Goal: Task Accomplishment & Management: Complete application form

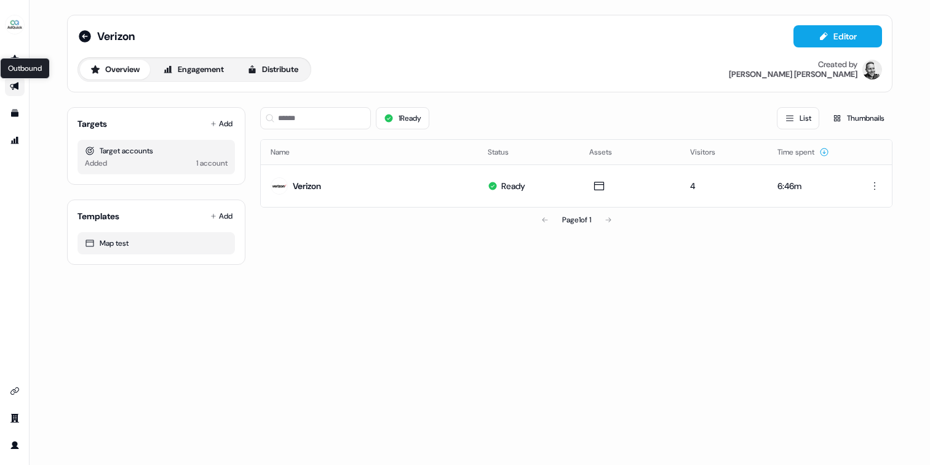
click at [15, 86] on icon "Go to outbound experience" at bounding box center [14, 86] width 9 height 8
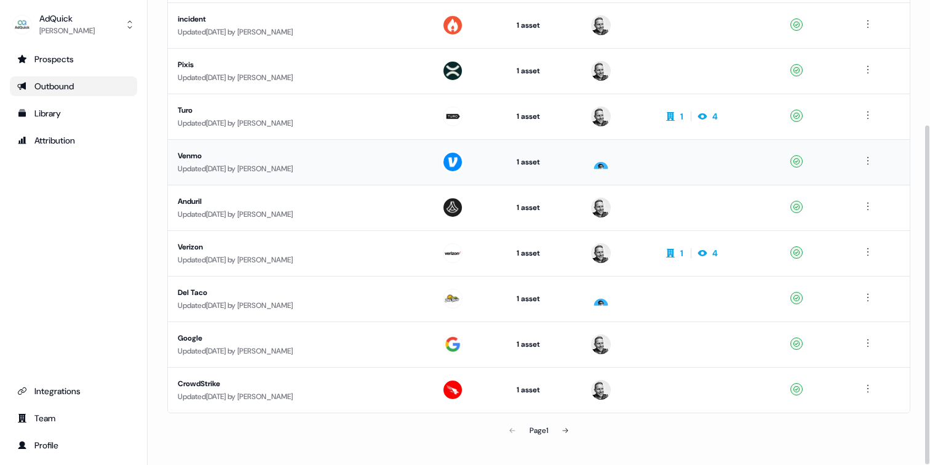
scroll to position [171, 0]
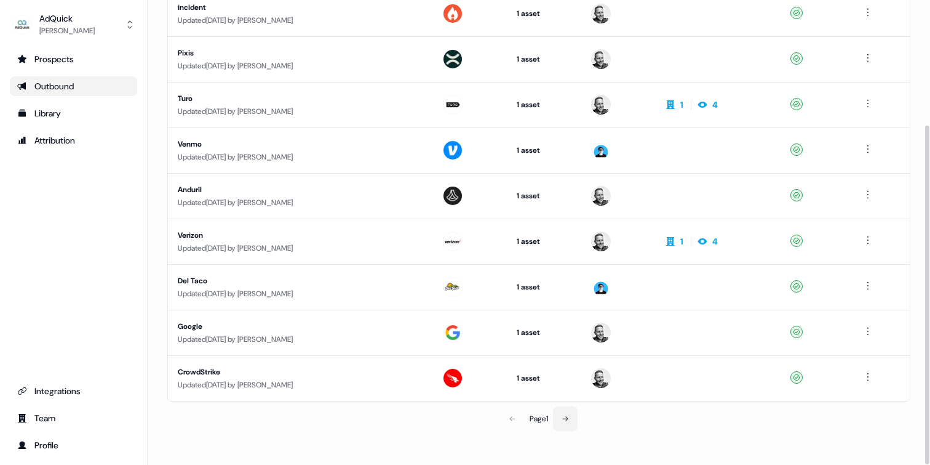
click at [570, 417] on button at bounding box center [565, 418] width 25 height 25
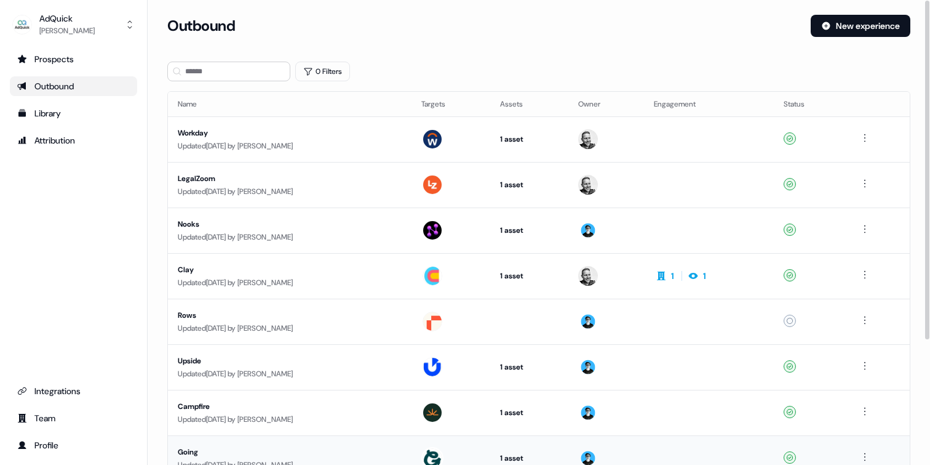
scroll to position [171, 0]
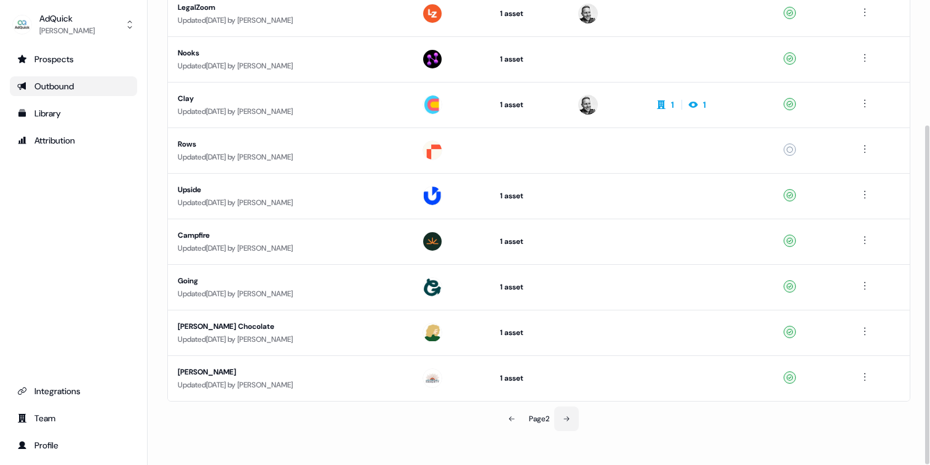
click at [568, 418] on icon at bounding box center [566, 418] width 7 height 7
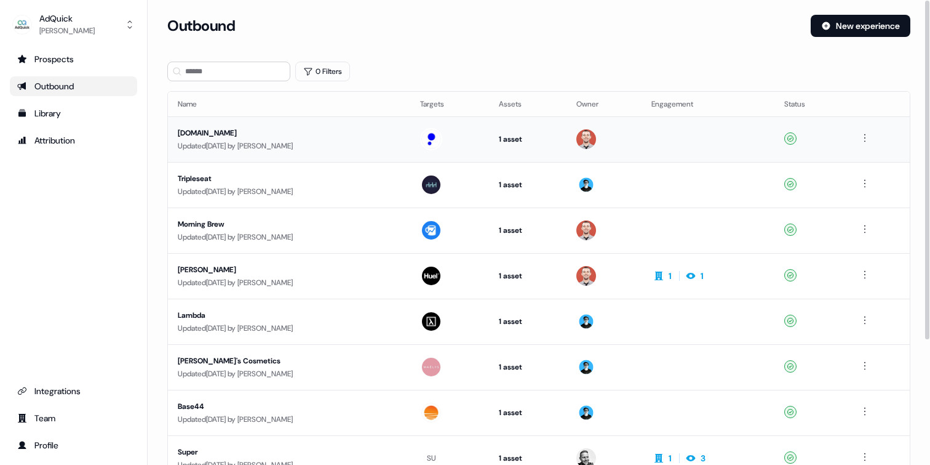
click at [199, 130] on div "Public.com" at bounding box center [289, 133] width 223 height 12
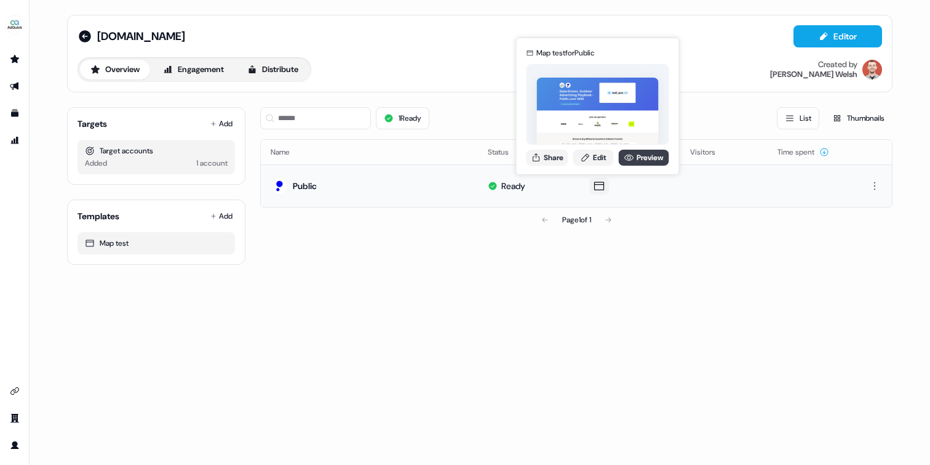
click at [644, 156] on link "Preview" at bounding box center [644, 158] width 50 height 16
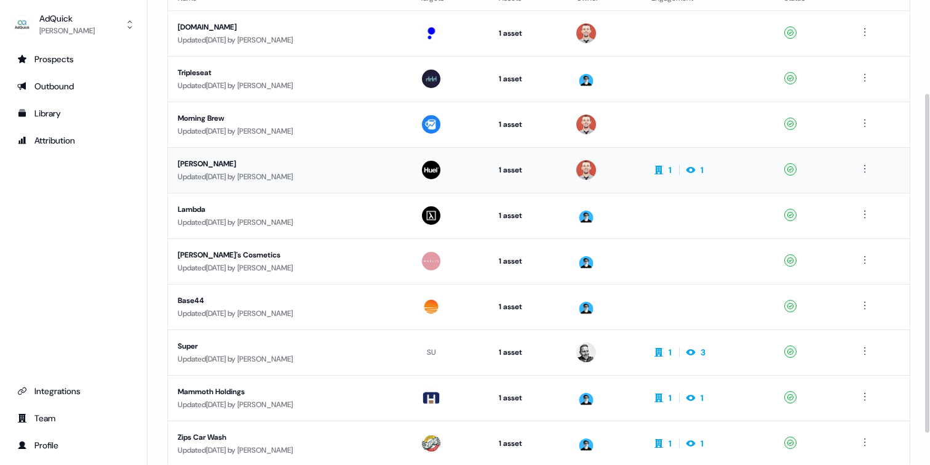
scroll to position [171, 0]
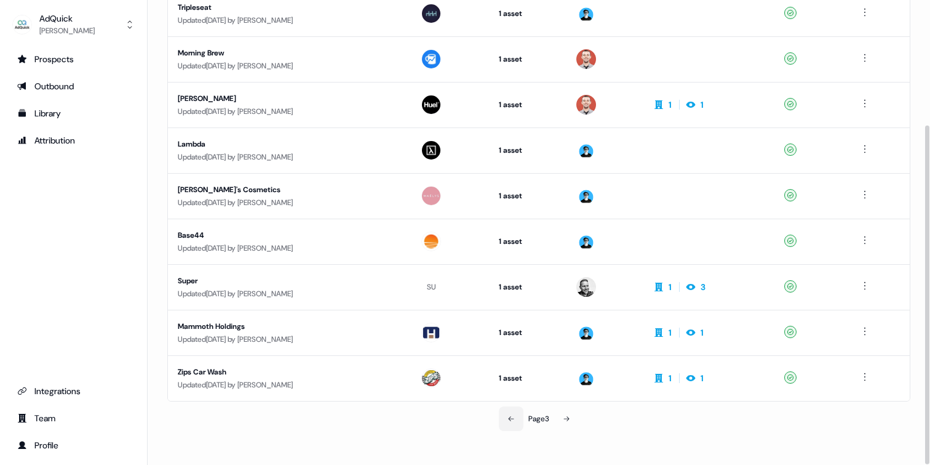
click at [514, 417] on button at bounding box center [511, 418] width 25 height 25
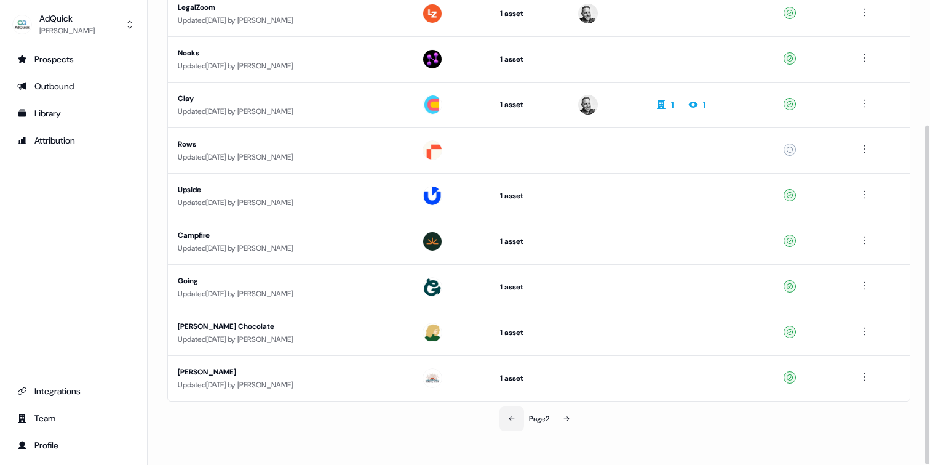
click at [511, 417] on icon at bounding box center [512, 418] width 6 height 5
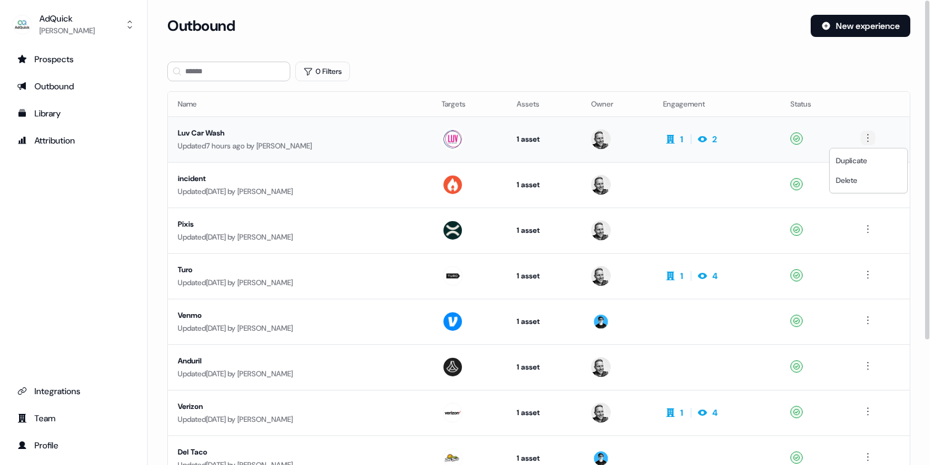
click at [869, 138] on html "For the best experience switch devices to a bigger screen. Go to Userled.io AdQ…" at bounding box center [465, 232] width 930 height 465
click at [861, 159] on span "Duplicate" at bounding box center [851, 161] width 31 height 10
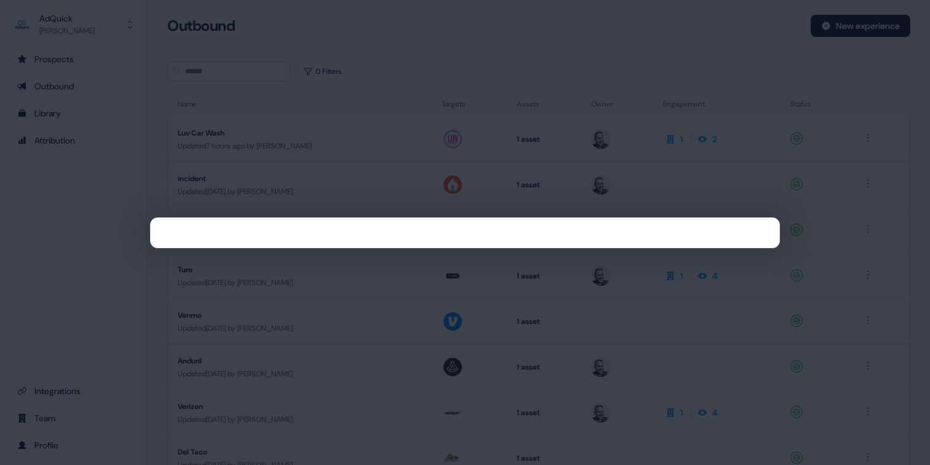
click at [855, 215] on div at bounding box center [465, 232] width 930 height 465
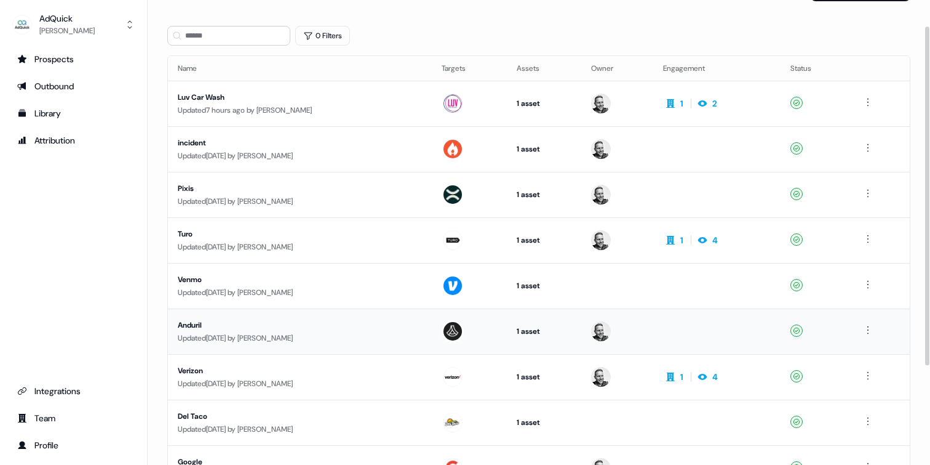
scroll to position [37, 0]
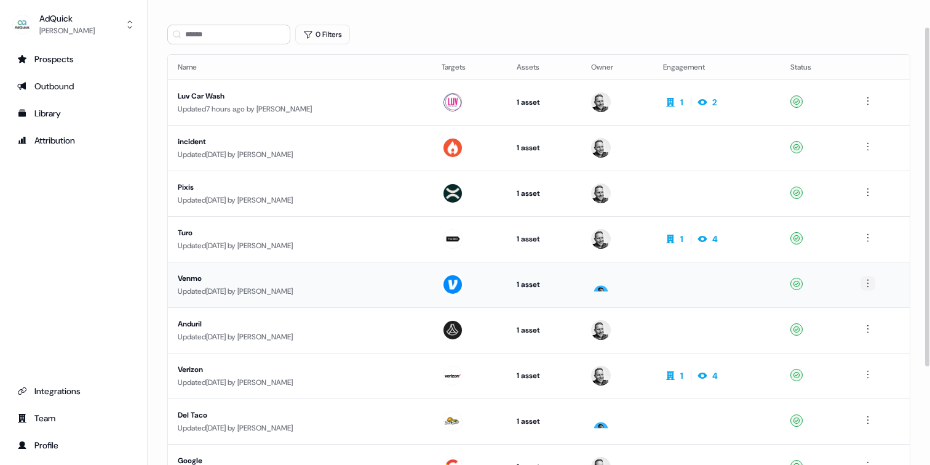
click at [870, 279] on html "For the best experience switch devices to a bigger screen. Go to Userled.io AdQ…" at bounding box center [465, 232] width 930 height 465
click at [184, 278] on html "For the best experience switch devices to a bigger screen. Go to Userled.io AdQ…" at bounding box center [465, 232] width 930 height 465
click at [202, 273] on div "Venmo" at bounding box center [294, 278] width 233 height 12
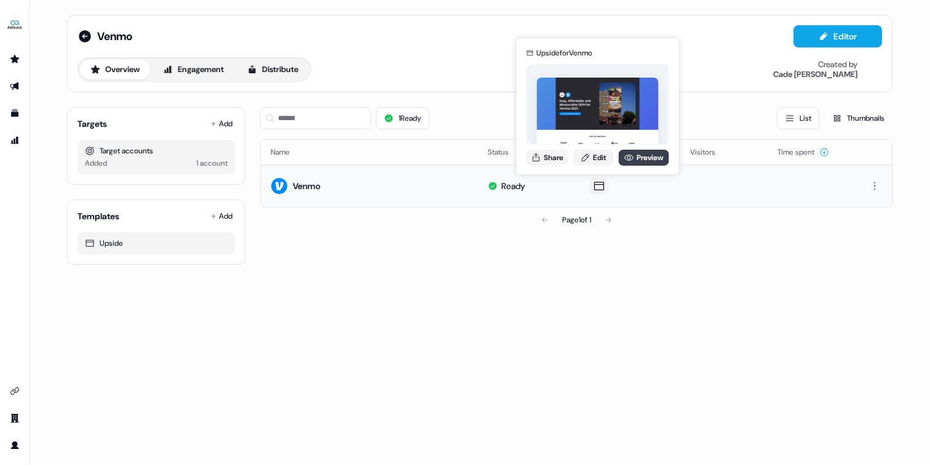
click at [639, 156] on link "Preview" at bounding box center [644, 158] width 50 height 16
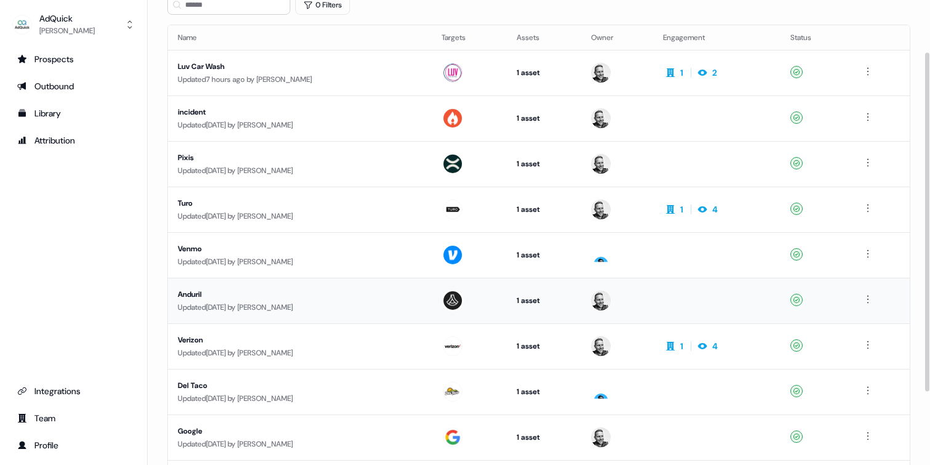
scroll to position [72, 0]
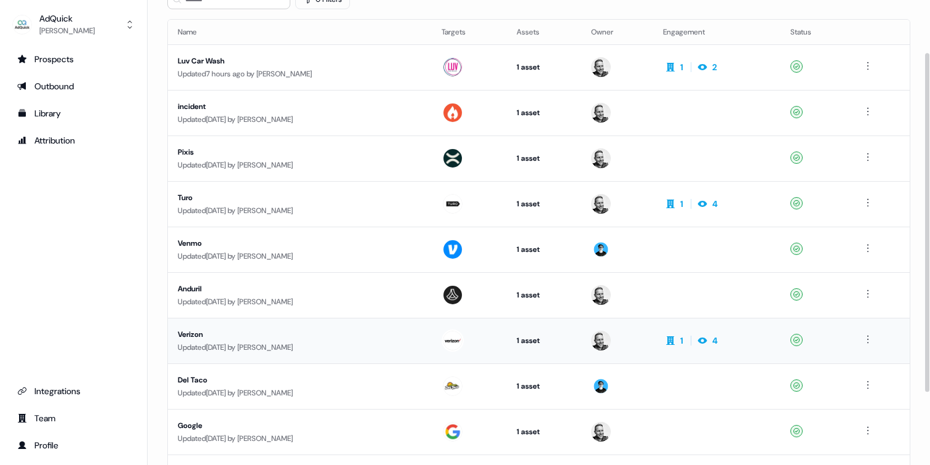
click at [300, 334] on div "Verizon" at bounding box center [294, 334] width 233 height 12
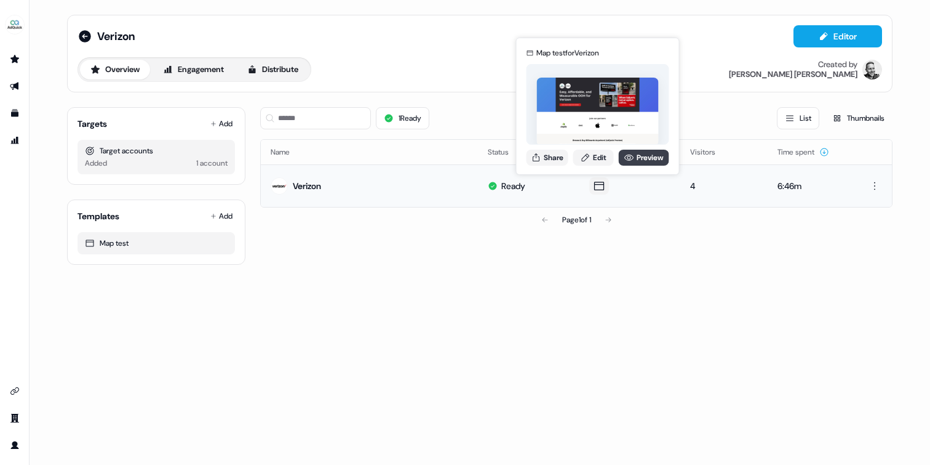
click at [640, 153] on link "Preview" at bounding box center [644, 158] width 50 height 16
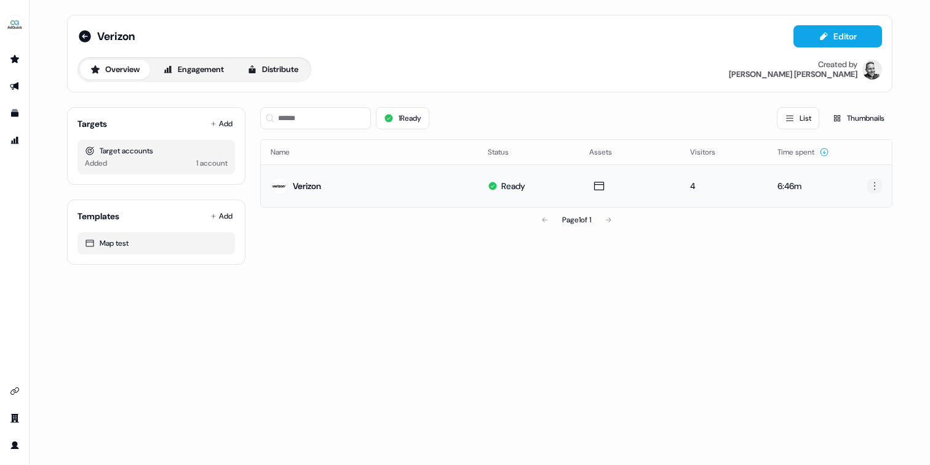
click at [879, 186] on html "For the best experience switch devices to a bigger screen. Go to Userled.io Ver…" at bounding box center [465, 232] width 930 height 465
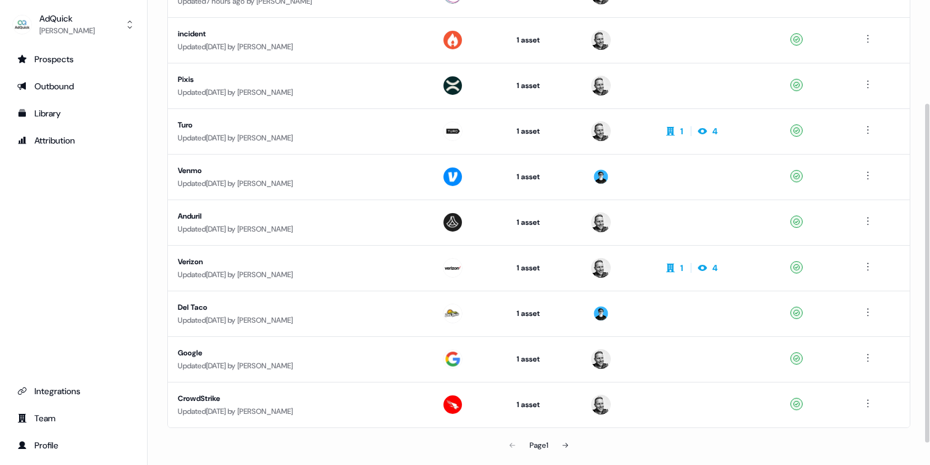
scroll to position [148, 0]
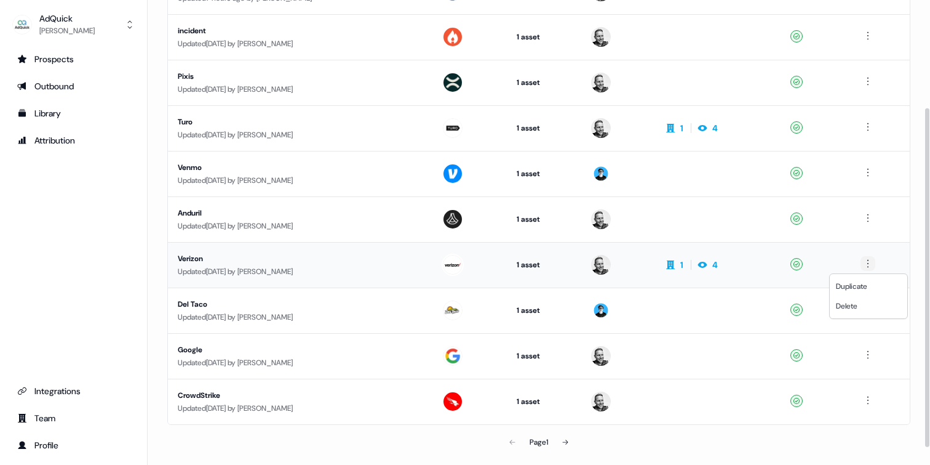
click at [862, 266] on html "For the best experience switch devices to a bigger screen. Go to Userled.io AdQ…" at bounding box center [465, 232] width 930 height 465
click at [858, 284] on span "Duplicate" at bounding box center [851, 286] width 31 height 10
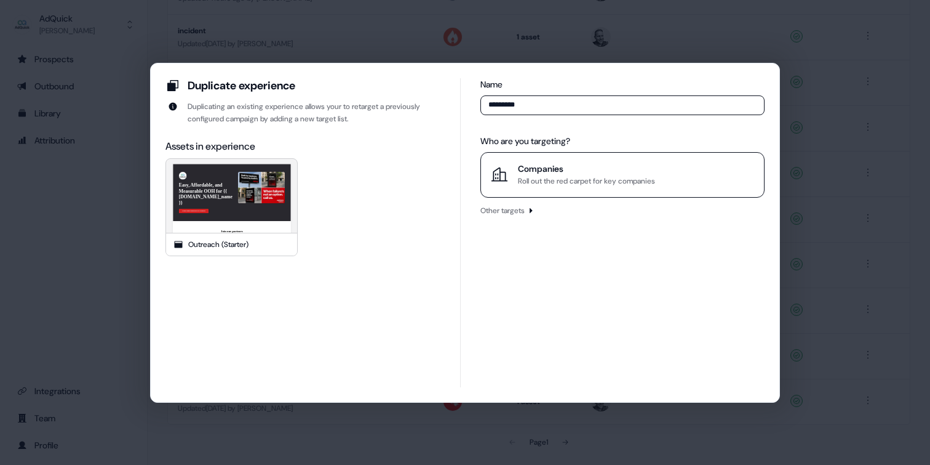
type input "*********"
click at [544, 175] on div "Roll out the red carpet for key companies" at bounding box center [586, 181] width 137 height 12
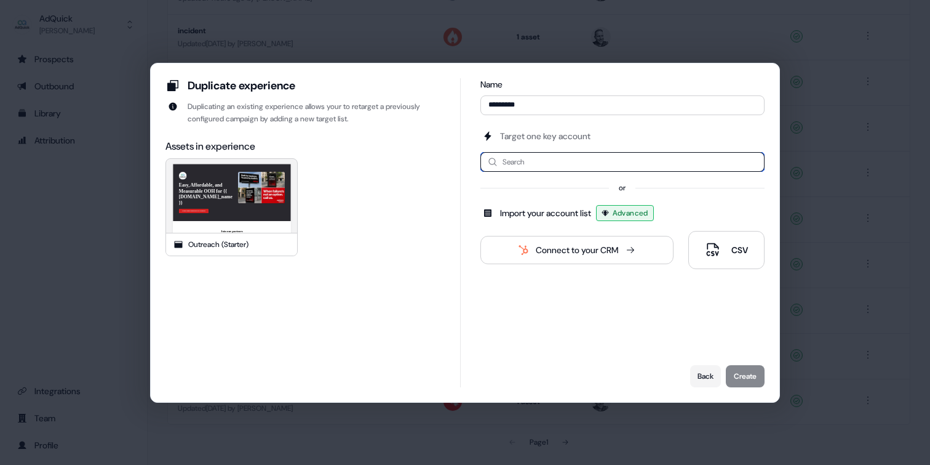
click at [536, 163] on input at bounding box center [623, 162] width 284 height 20
type input "**********"
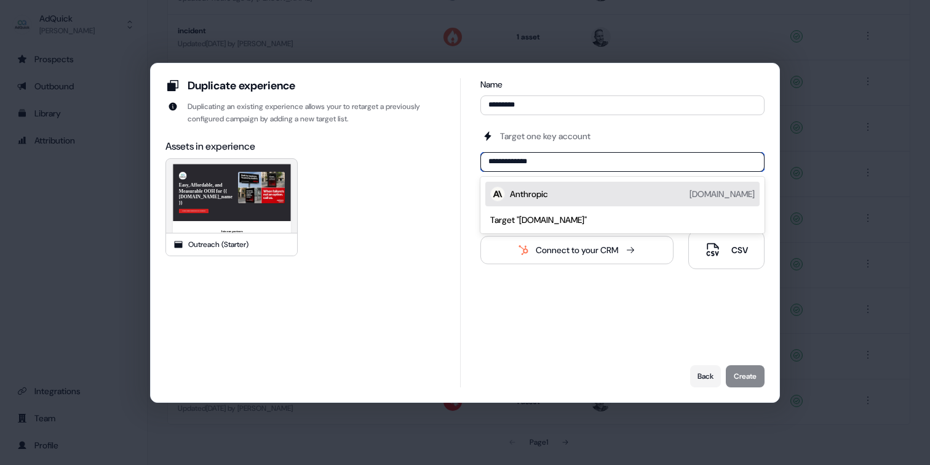
click at [573, 195] on div "Anthropic anthropic.com" at bounding box center [632, 193] width 245 height 15
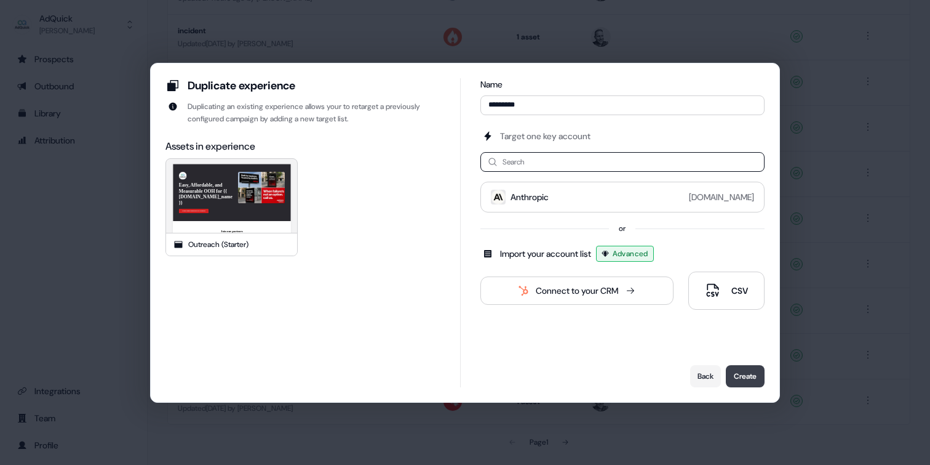
click at [747, 377] on button "Create" at bounding box center [745, 376] width 39 height 22
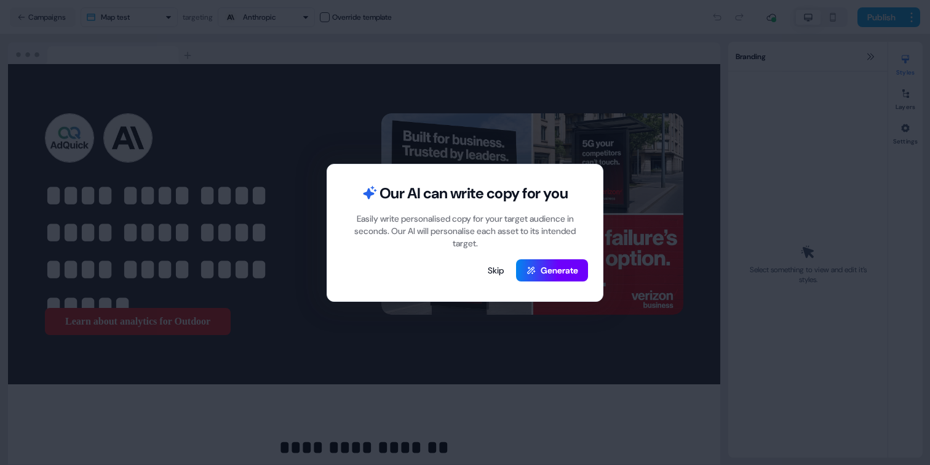
click at [556, 271] on button "Generate" at bounding box center [552, 270] width 72 height 22
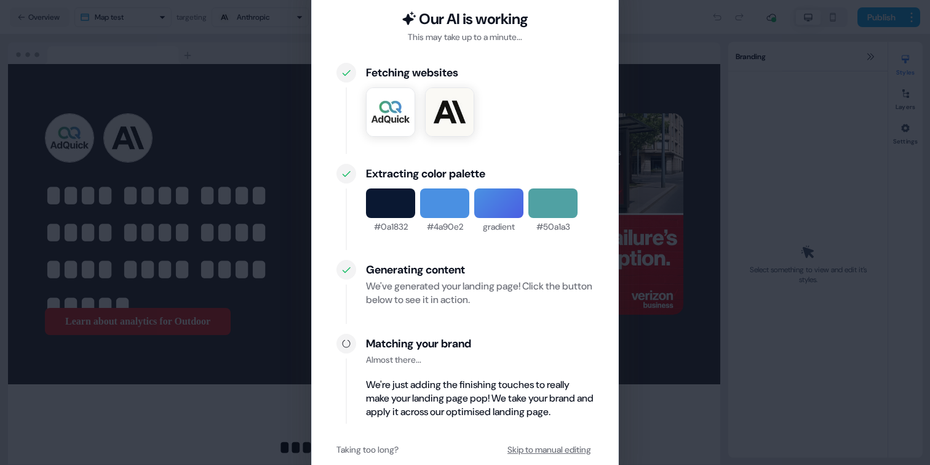
click at [546, 450] on button "Skip to manual editing" at bounding box center [549, 449] width 89 height 22
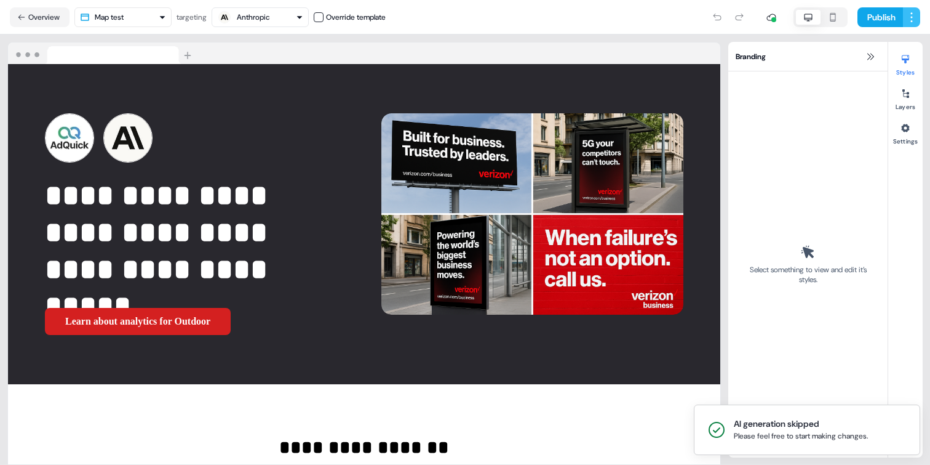
click at [914, 17] on html "**********" at bounding box center [465, 232] width 930 height 465
click at [665, 36] on html "**********" at bounding box center [465, 232] width 930 height 465
click at [25, 14] on icon at bounding box center [21, 17] width 9 height 9
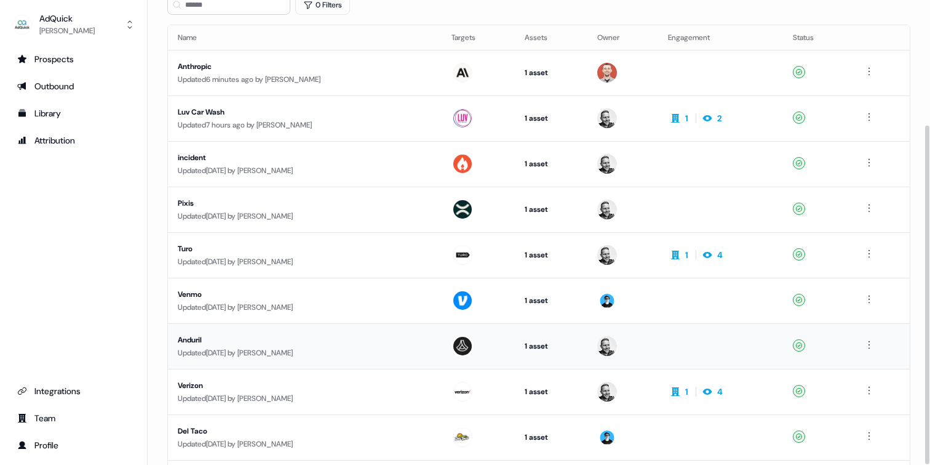
scroll to position [171, 0]
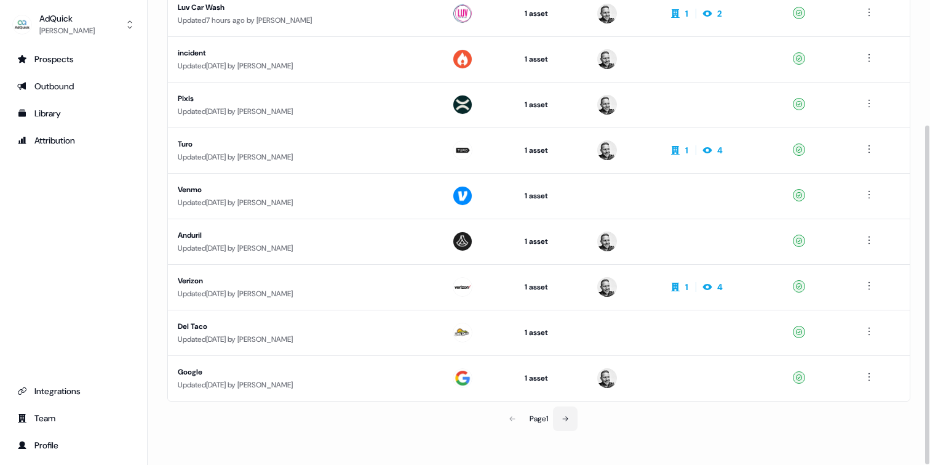
click at [568, 417] on icon at bounding box center [566, 418] width 6 height 5
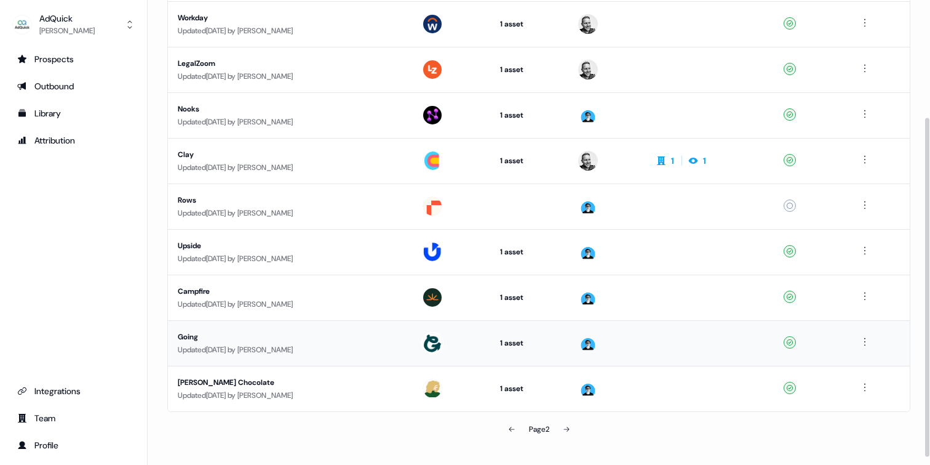
scroll to position [171, 0]
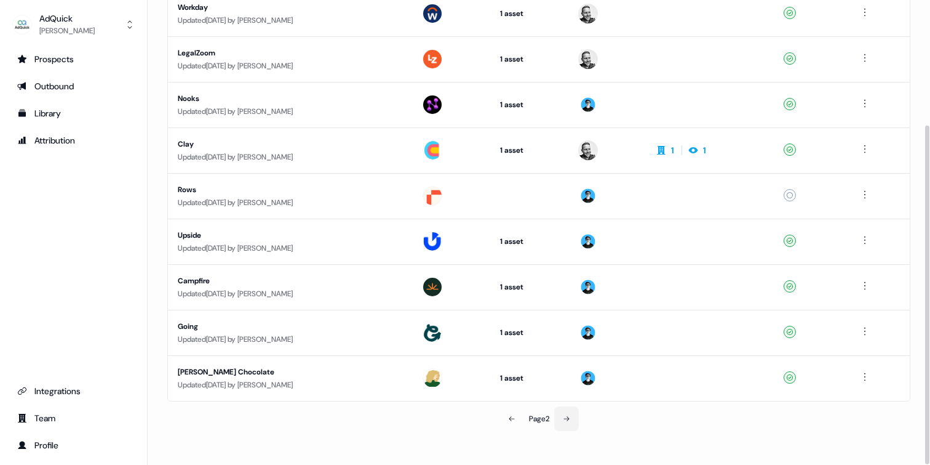
click at [570, 416] on icon at bounding box center [566, 418] width 7 height 7
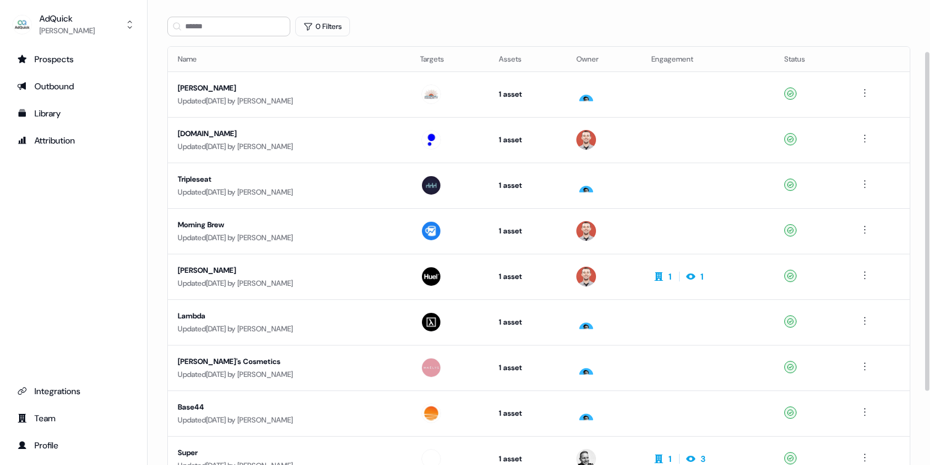
scroll to position [33, 0]
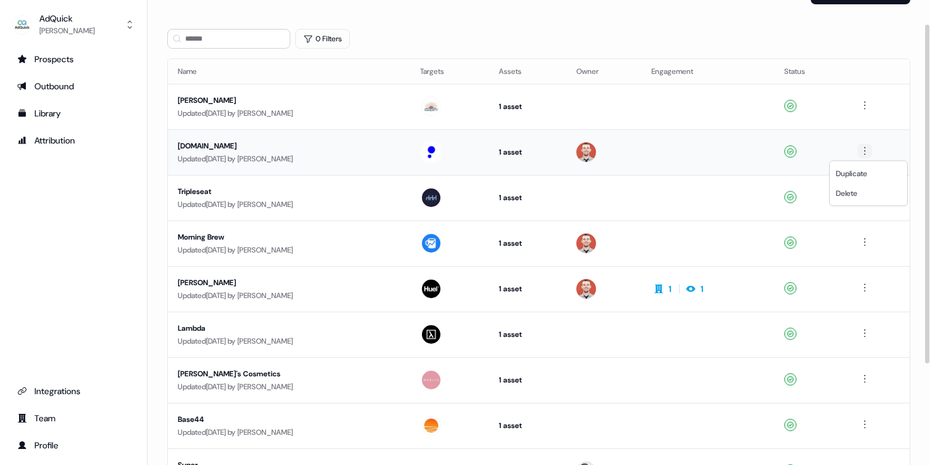
click at [869, 150] on html "For the best experience switch devices to a bigger screen. Go to Userled.io AdQ…" at bounding box center [465, 232] width 930 height 465
click at [865, 169] on span "Duplicate" at bounding box center [851, 174] width 31 height 10
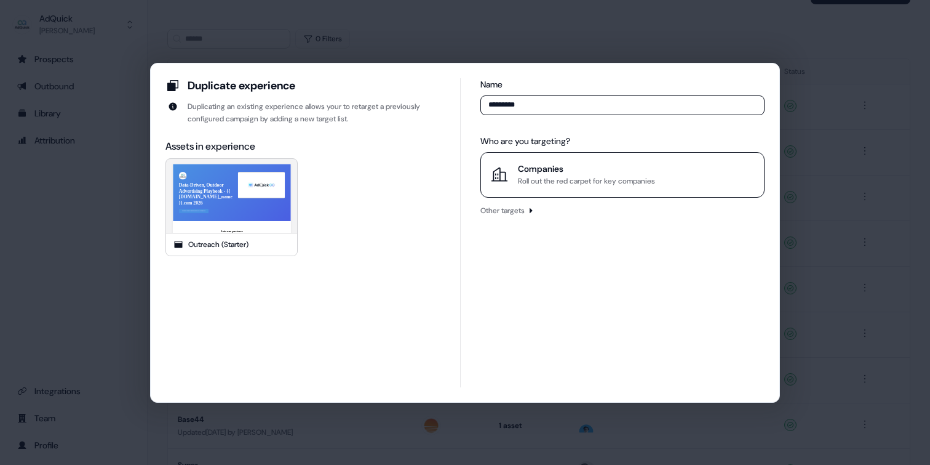
type input "*********"
click at [536, 174] on div "Companies" at bounding box center [586, 168] width 137 height 12
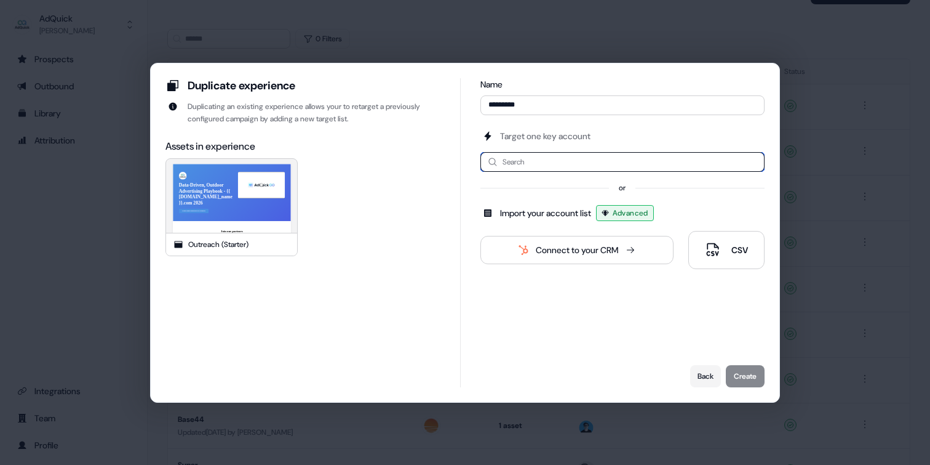
click at [519, 157] on input at bounding box center [623, 162] width 284 height 20
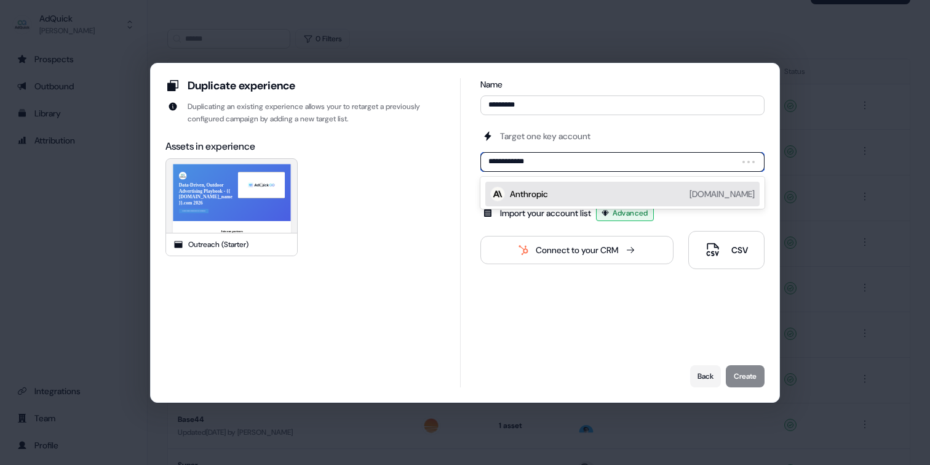
type input "**********"
click at [553, 197] on div "Anthropic anthropic.com" at bounding box center [632, 193] width 245 height 15
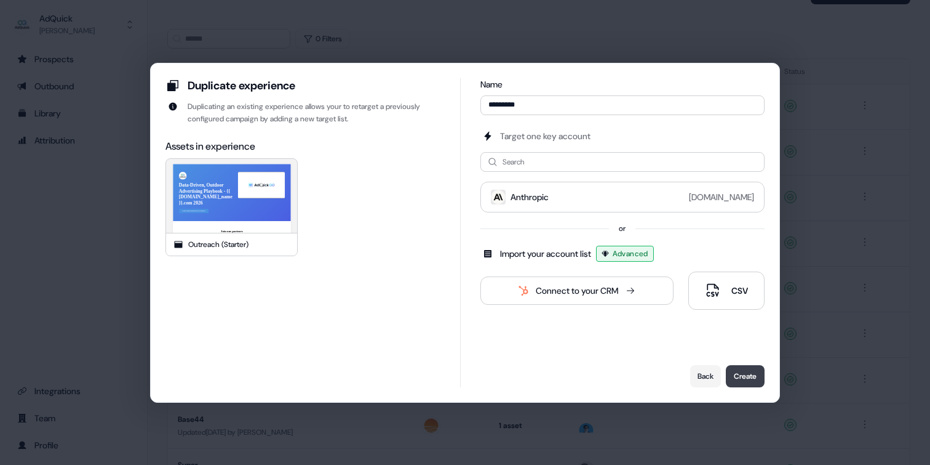
click at [744, 378] on button "Create" at bounding box center [745, 376] width 39 height 22
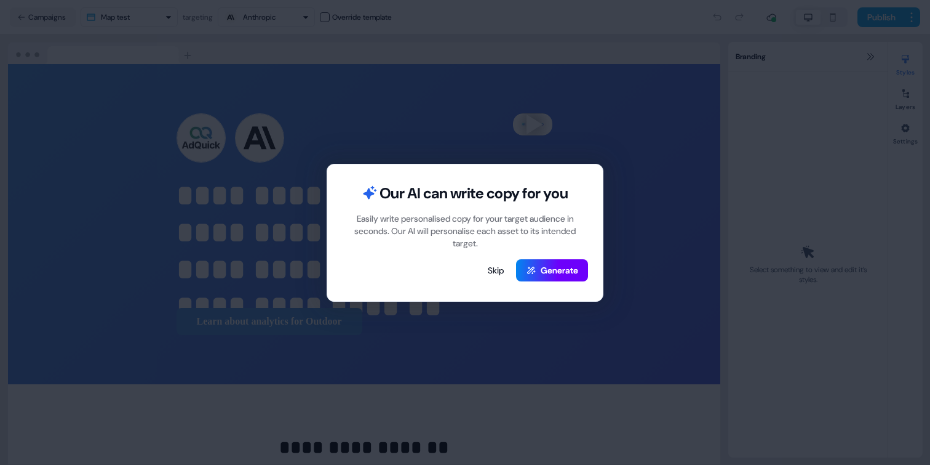
click at [574, 276] on button "Generate" at bounding box center [552, 270] width 72 height 22
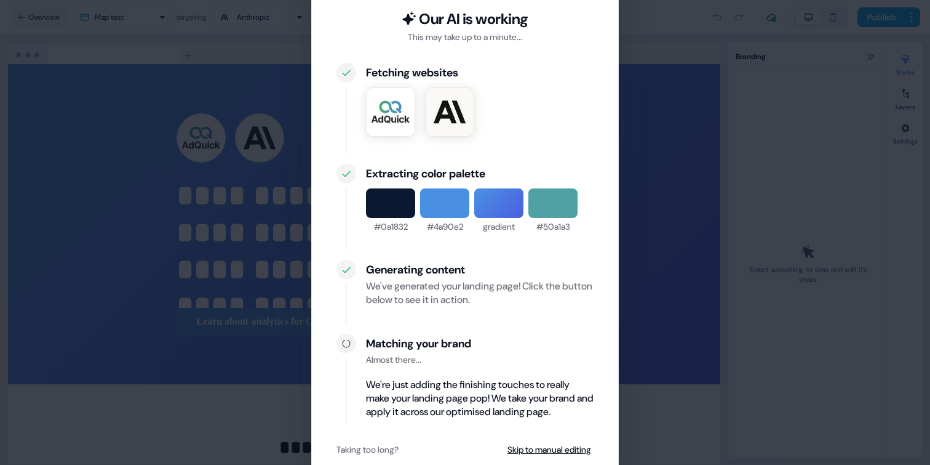
click at [376, 449] on div "Taking too long?" at bounding box center [368, 449] width 62 height 12
click at [354, 449] on div "Taking too long?" at bounding box center [368, 449] width 62 height 12
click at [399, 449] on div "Taking too long?" at bounding box center [368, 449] width 62 height 12
click at [554, 447] on button "Skip to manual editing" at bounding box center [549, 449] width 89 height 22
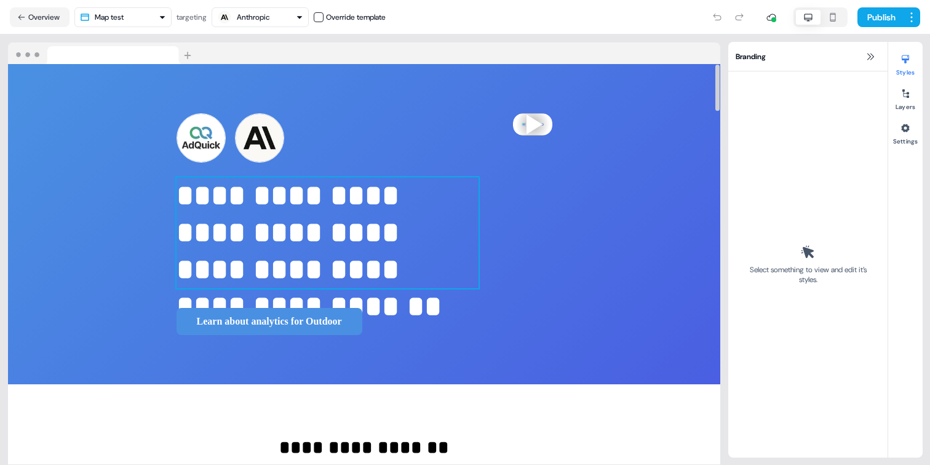
click at [200, 230] on p "**********" at bounding box center [328, 232] width 302 height 111
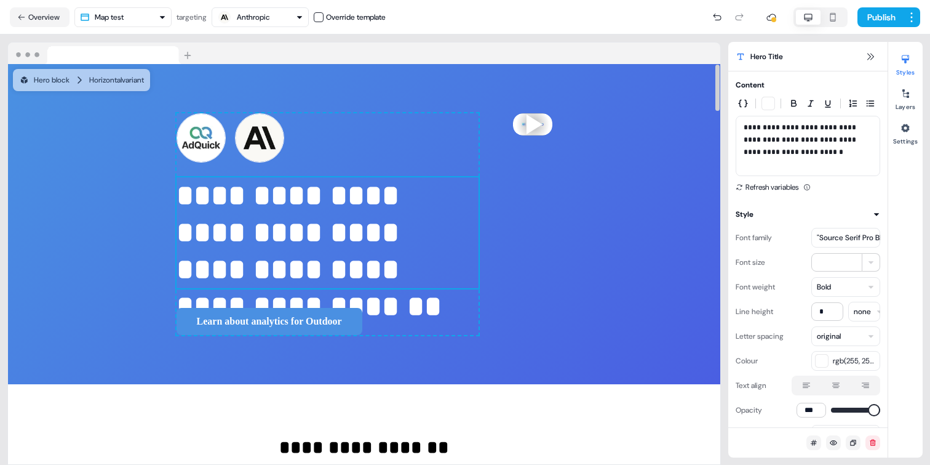
click at [195, 231] on p "**********" at bounding box center [328, 232] width 302 height 111
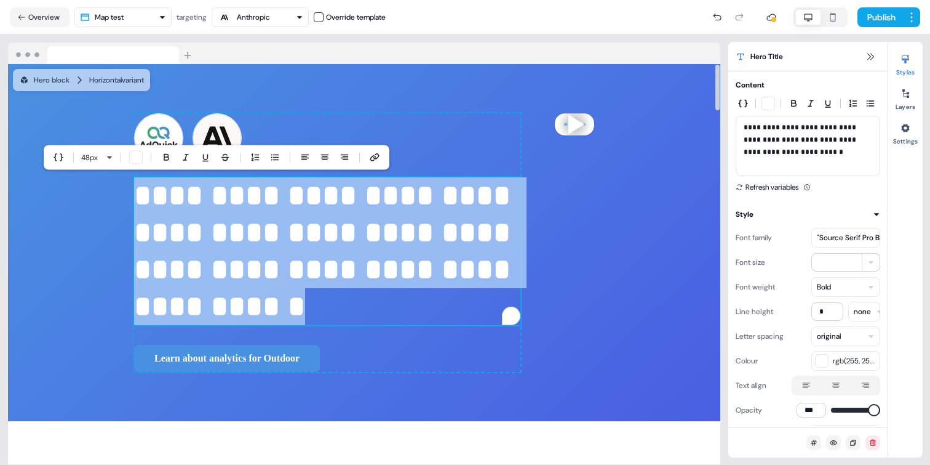
click at [195, 231] on p "**********" at bounding box center [327, 251] width 386 height 148
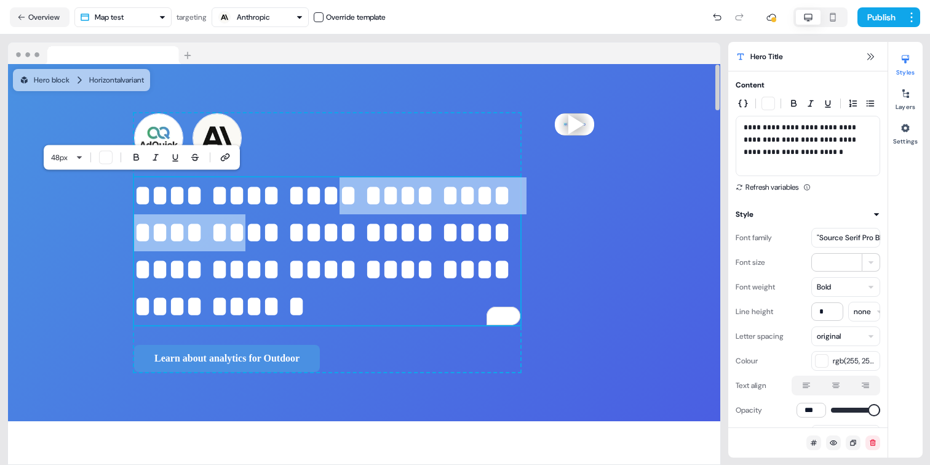
drag, startPoint x: 195, startPoint y: 231, endPoint x: 223, endPoint y: 199, distance: 42.7
click at [223, 199] on p "**********" at bounding box center [327, 251] width 386 height 148
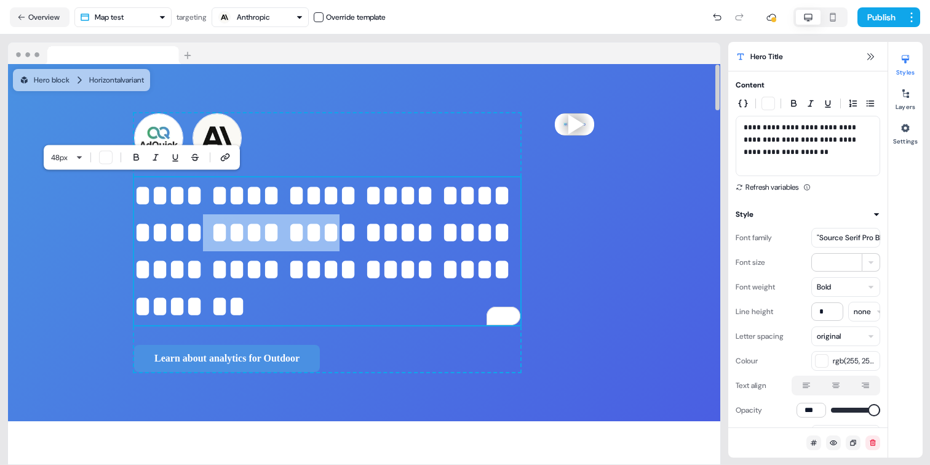
drag, startPoint x: 243, startPoint y: 231, endPoint x: 118, endPoint y: 228, distance: 125.0
click at [134, 228] on p "**********" at bounding box center [327, 251] width 386 height 148
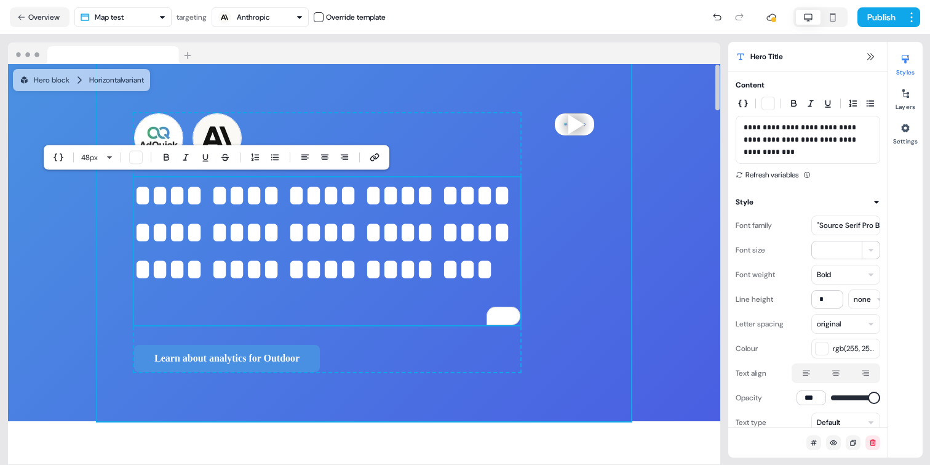
click at [564, 394] on div "**********" at bounding box center [364, 242] width 534 height 357
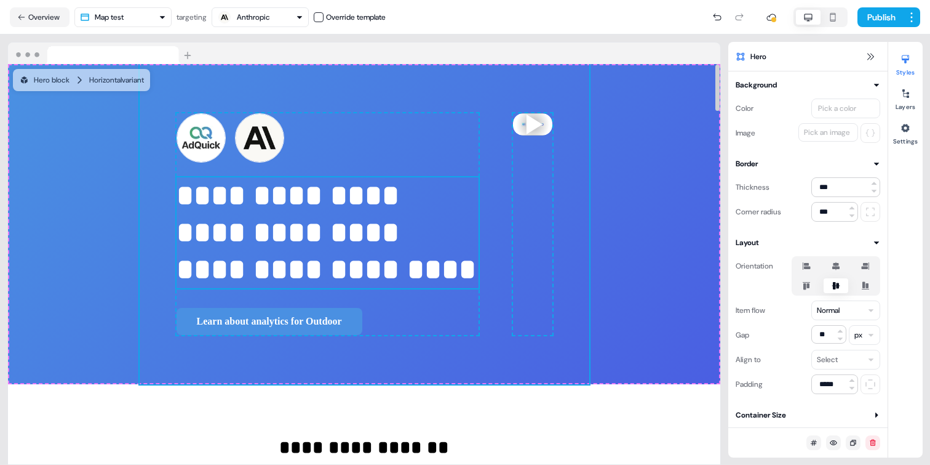
click at [196, 273] on p "**********" at bounding box center [328, 232] width 302 height 111
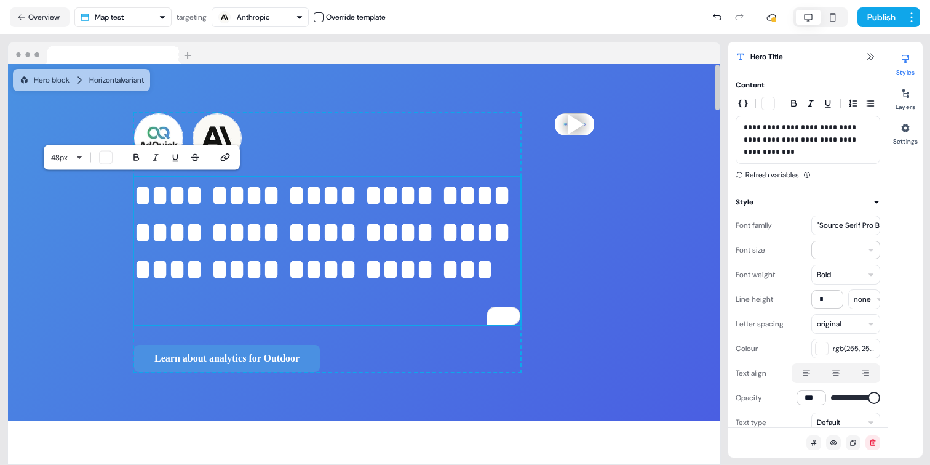
click at [134, 303] on p "**********" at bounding box center [327, 251] width 386 height 148
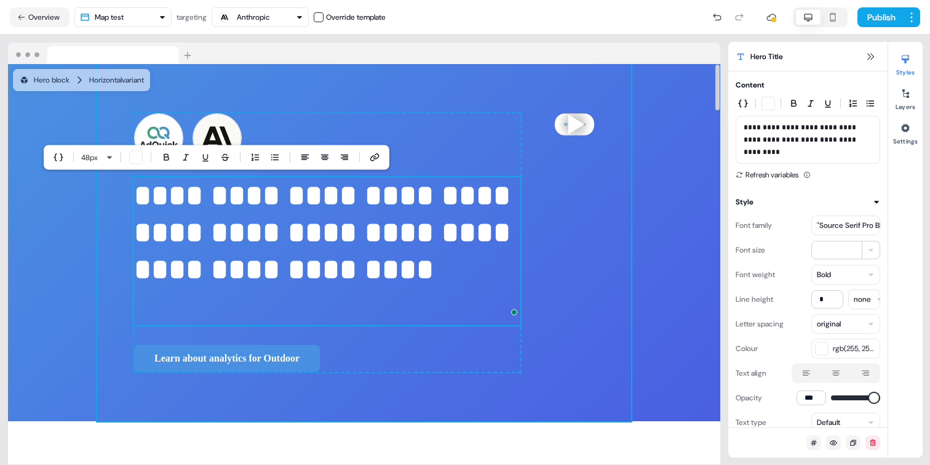
click at [477, 383] on div "**********" at bounding box center [364, 242] width 534 height 357
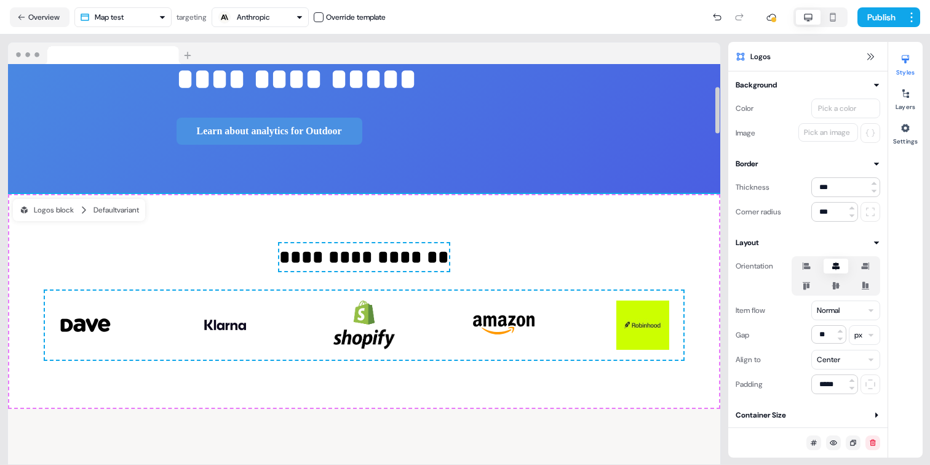
scroll to position [169, 0]
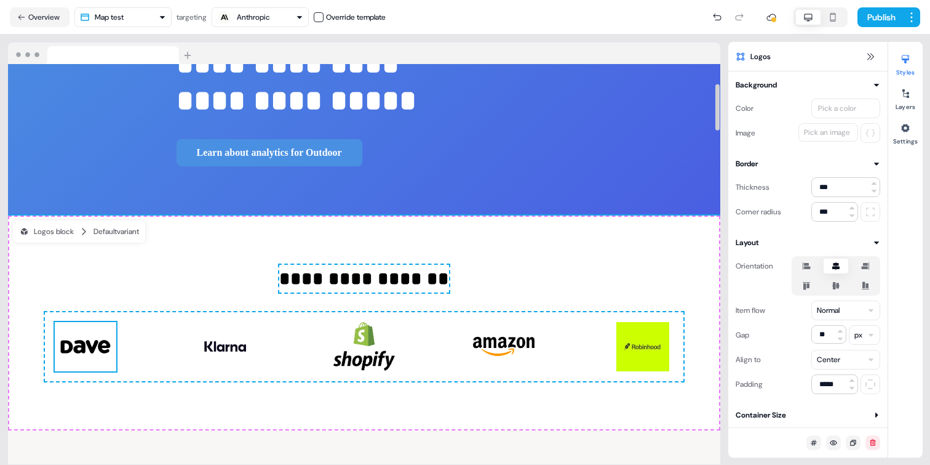
click at [105, 343] on img at bounding box center [86, 346] width 62 height 49
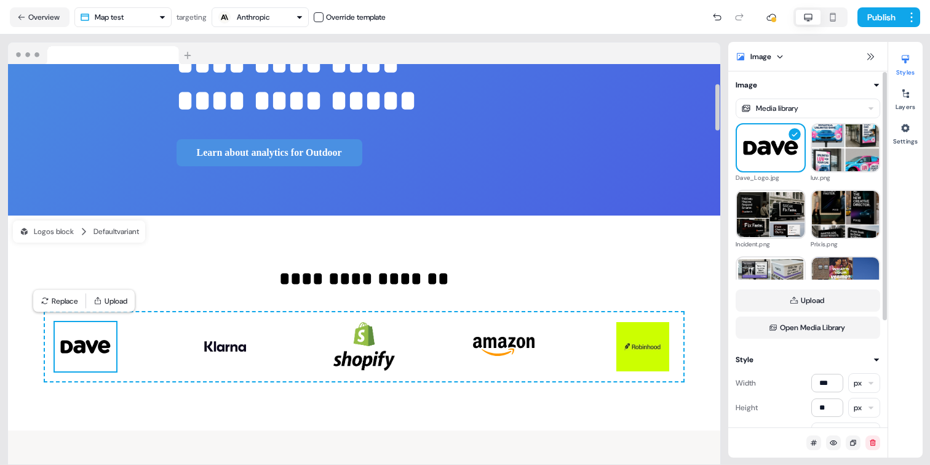
click at [832, 111] on html "**********" at bounding box center [465, 232] width 930 height 465
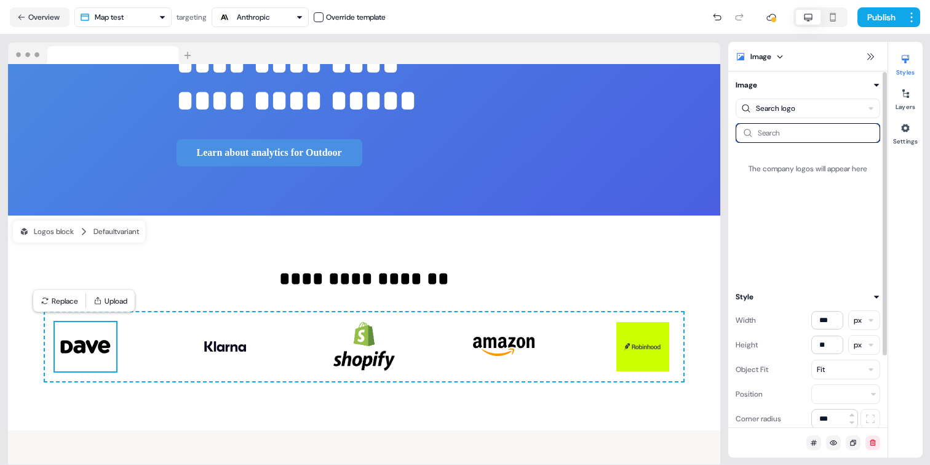
click at [789, 134] on input at bounding box center [808, 133] width 145 height 20
type input "*****"
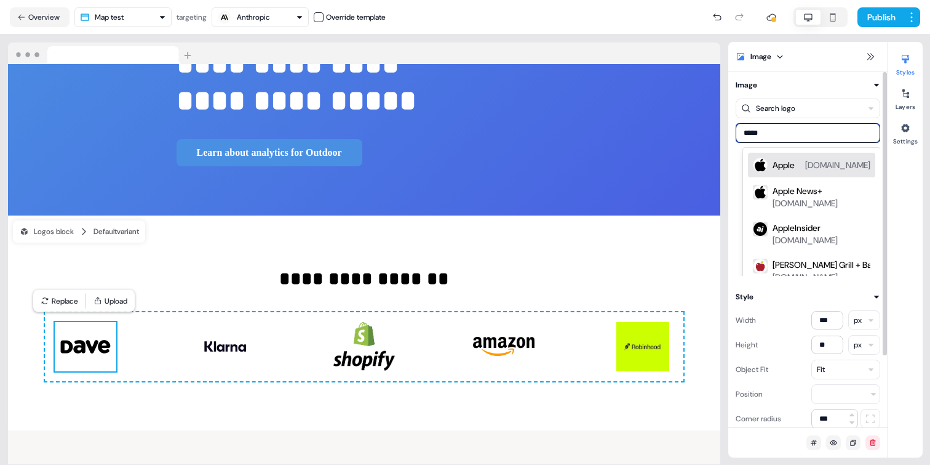
click at [788, 165] on div "Apple" at bounding box center [784, 165] width 22 height 12
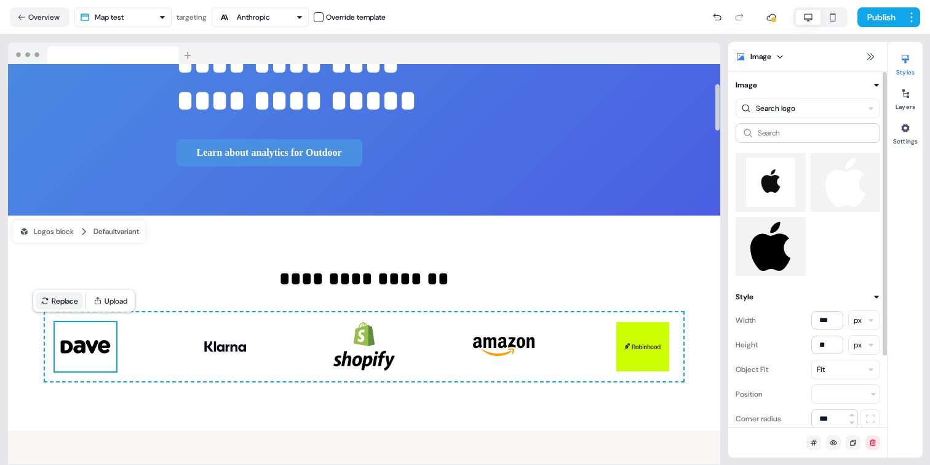
click at [61, 294] on button "Replace" at bounding box center [59, 300] width 47 height 17
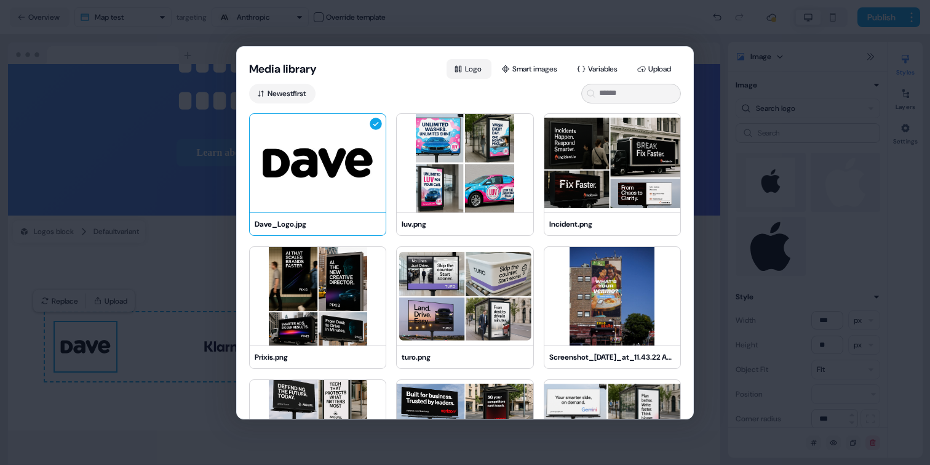
click at [471, 70] on button "Logo" at bounding box center [469, 69] width 45 height 20
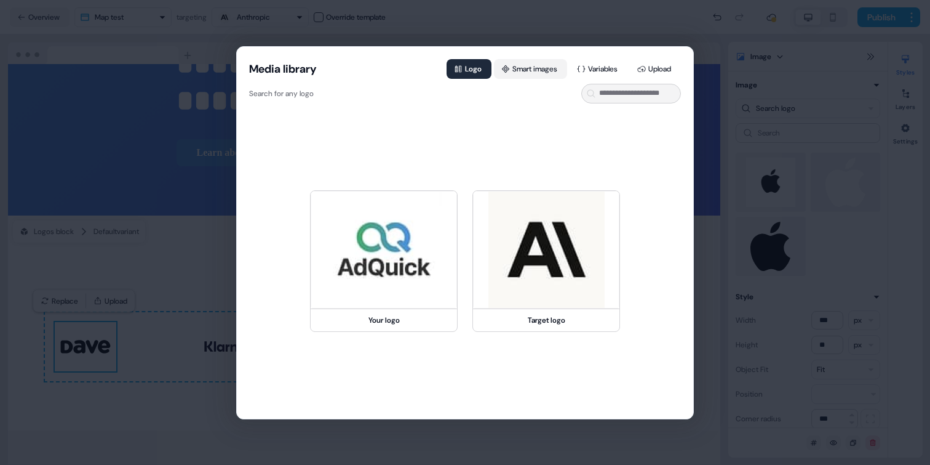
click at [513, 63] on button "Smart images" at bounding box center [530, 69] width 73 height 20
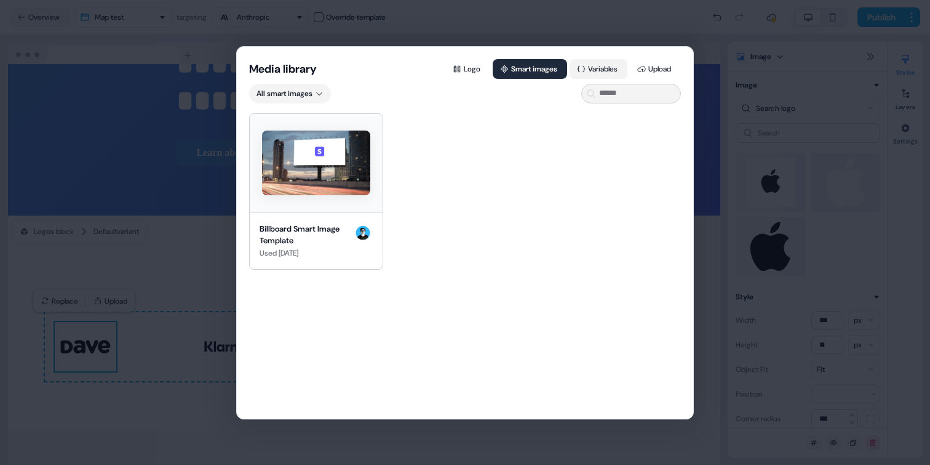
click at [608, 67] on button "Variables" at bounding box center [599, 69] width 58 height 20
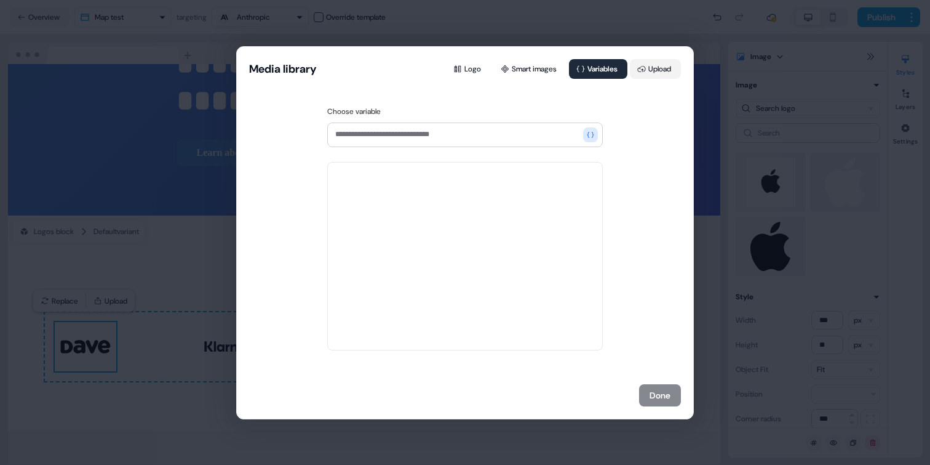
click at [655, 66] on button "Upload" at bounding box center [655, 69] width 51 height 20
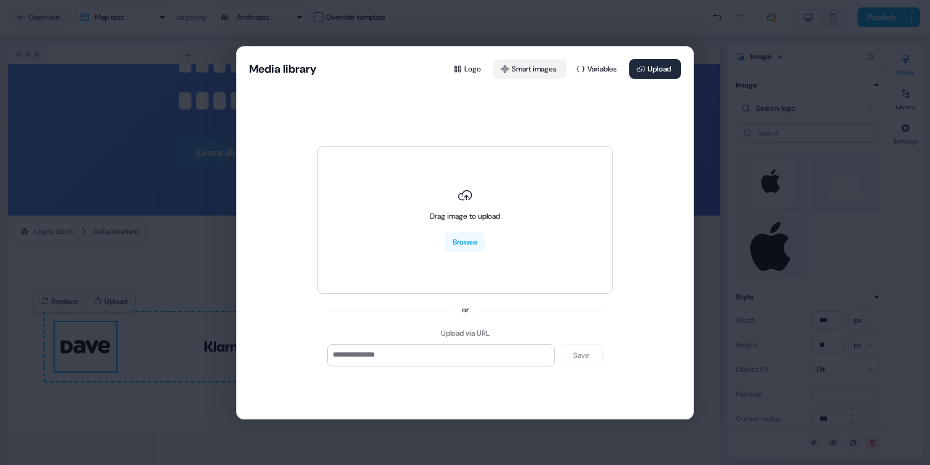
click at [526, 67] on button "Smart images" at bounding box center [529, 69] width 73 height 20
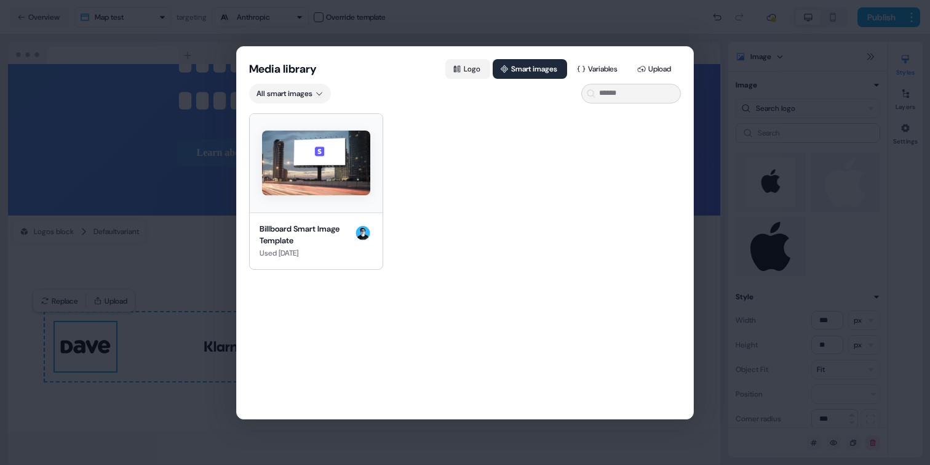
click at [457, 74] on button "Logo" at bounding box center [467, 69] width 45 height 20
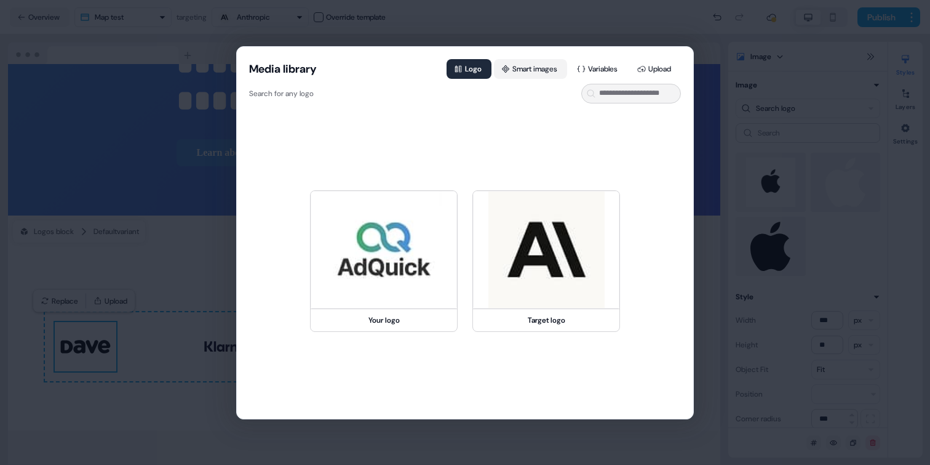
click at [528, 73] on button "Smart images" at bounding box center [530, 69] width 73 height 20
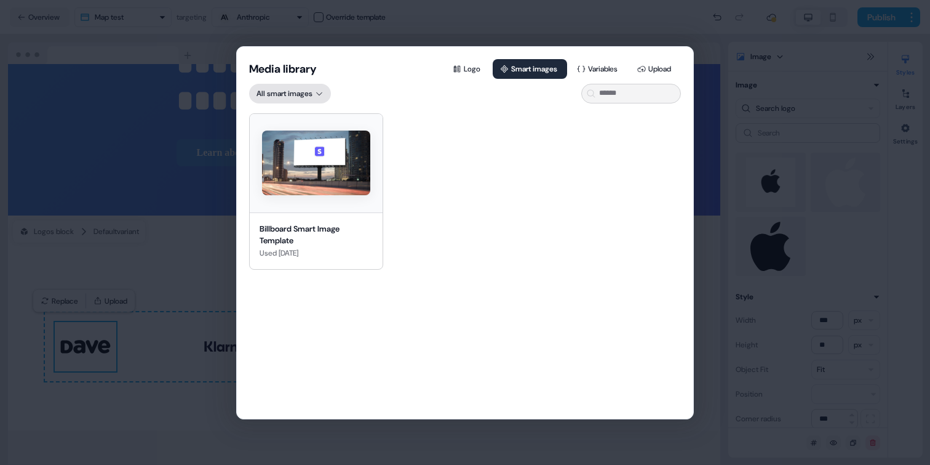
click at [306, 97] on div "Media library Logo Smart images Variables Upload All smart images Billboard Sma…" at bounding box center [465, 232] width 930 height 465
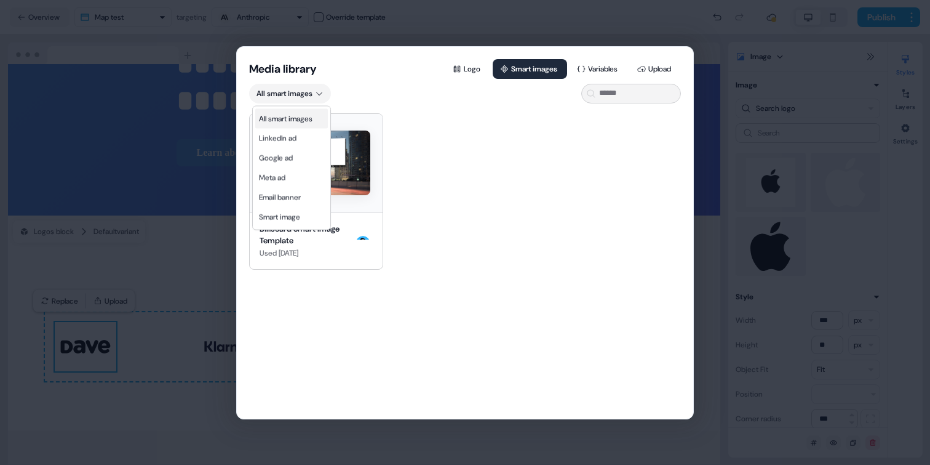
click at [303, 124] on div "All smart images" at bounding box center [291, 119] width 73 height 20
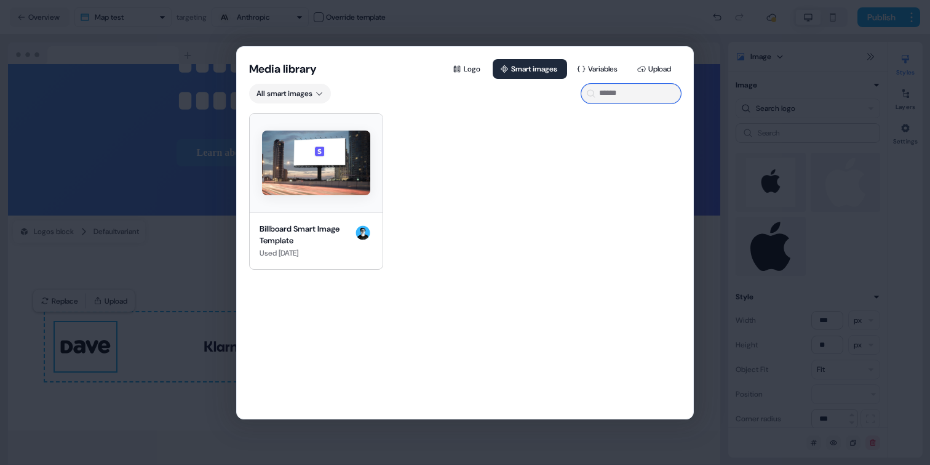
click at [619, 95] on input at bounding box center [631, 94] width 100 height 20
click at [665, 63] on button "Upload" at bounding box center [655, 69] width 51 height 20
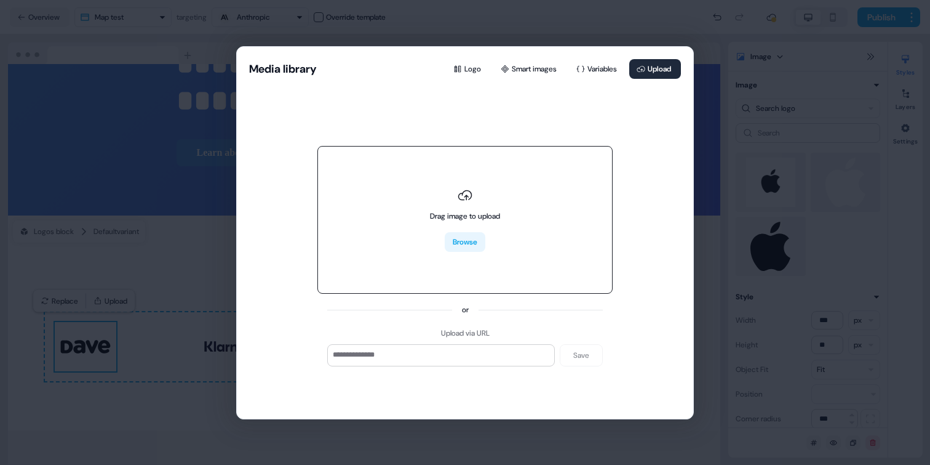
click at [466, 243] on button "Browse" at bounding box center [465, 242] width 41 height 20
click at [463, 238] on button "Browse" at bounding box center [465, 242] width 41 height 20
type input "**********"
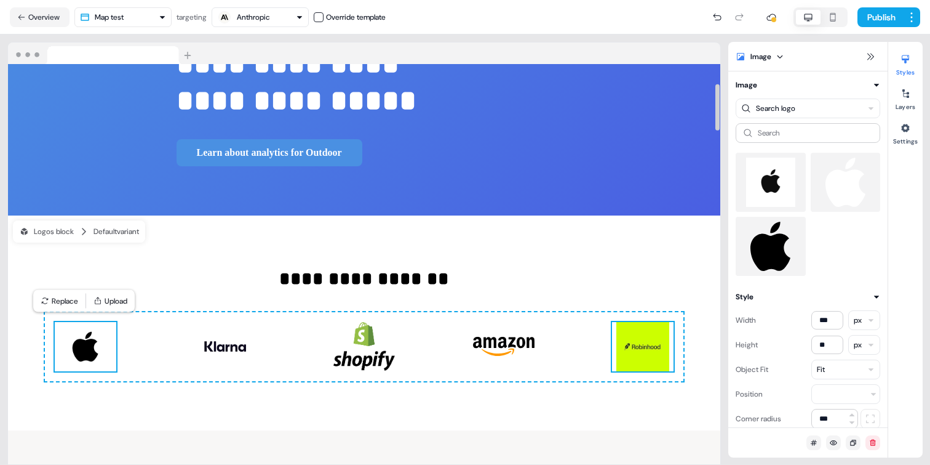
click at [643, 357] on img at bounding box center [643, 346] width 62 height 49
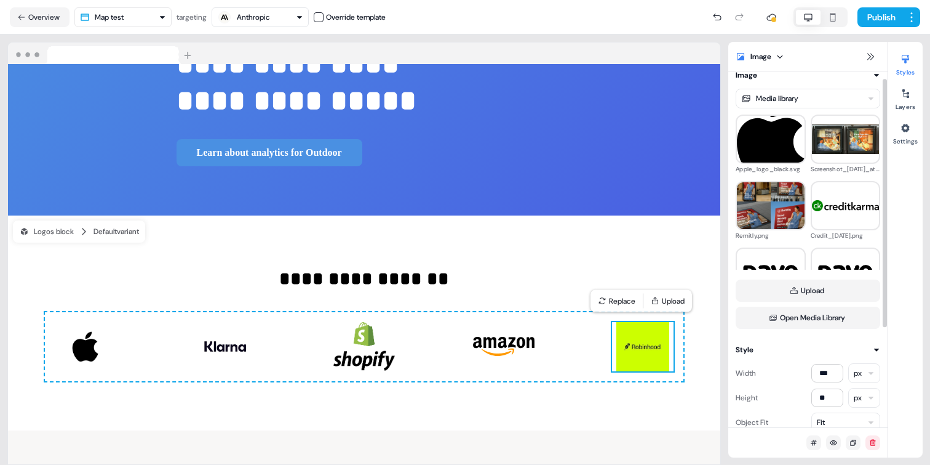
scroll to position [1266, 0]
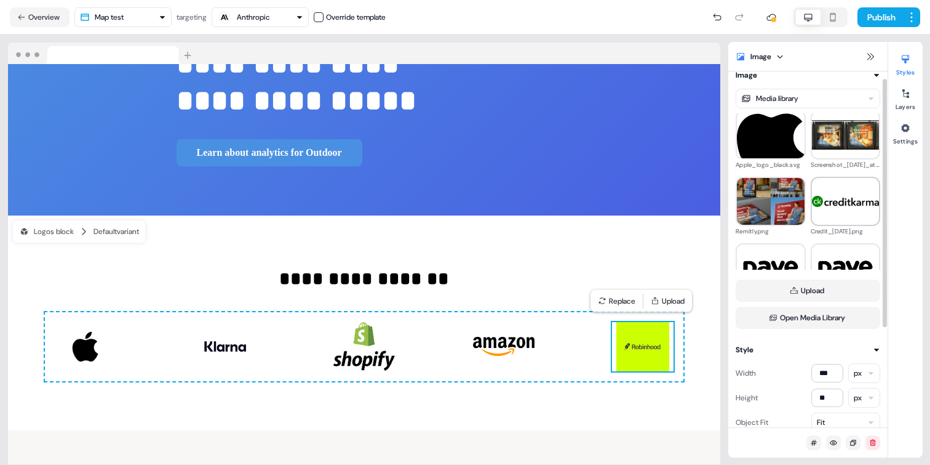
click at [843, 202] on img at bounding box center [846, 201] width 68 height 11
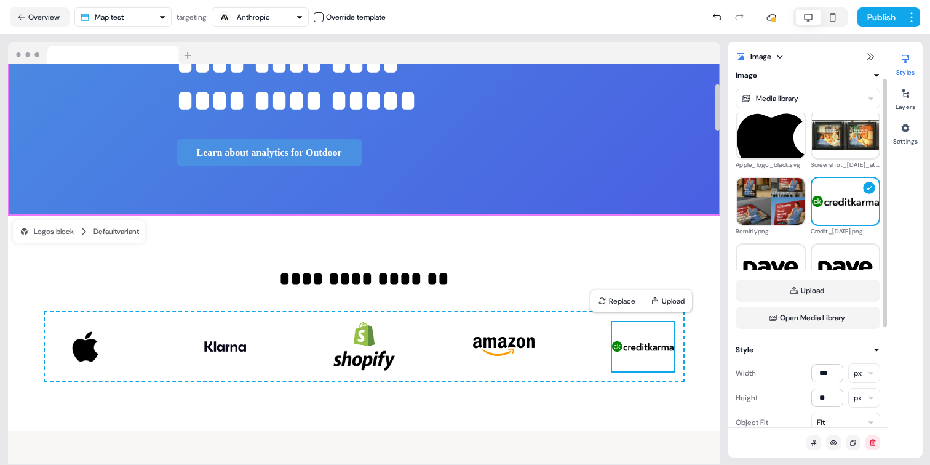
click at [602, 250] on div "**********" at bounding box center [364, 322] width 713 height 215
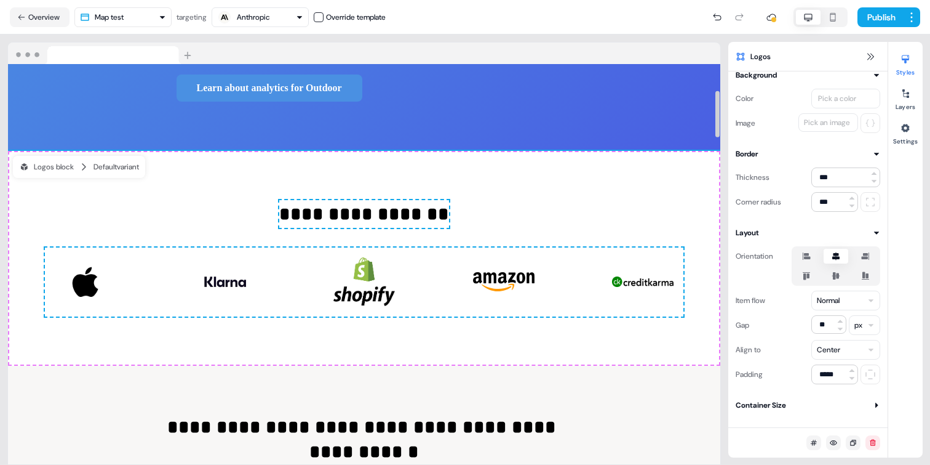
scroll to position [0, 0]
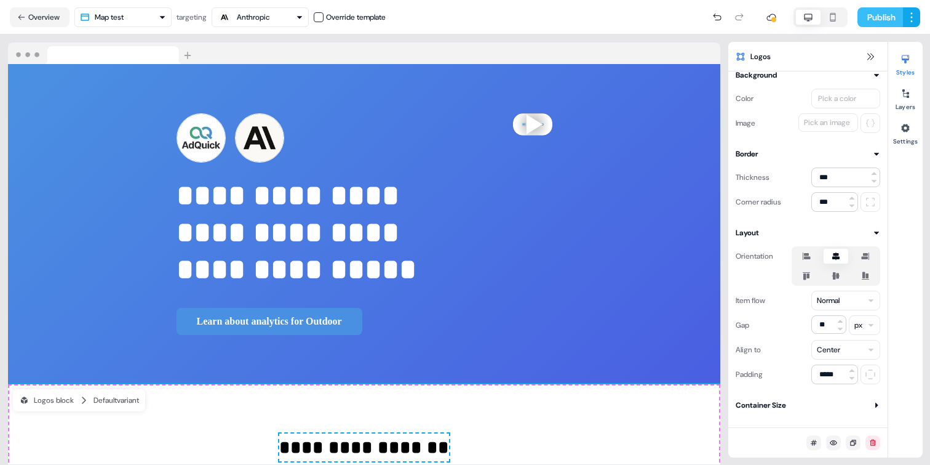
click at [879, 21] on button "Publish" at bounding box center [881, 17] width 46 height 20
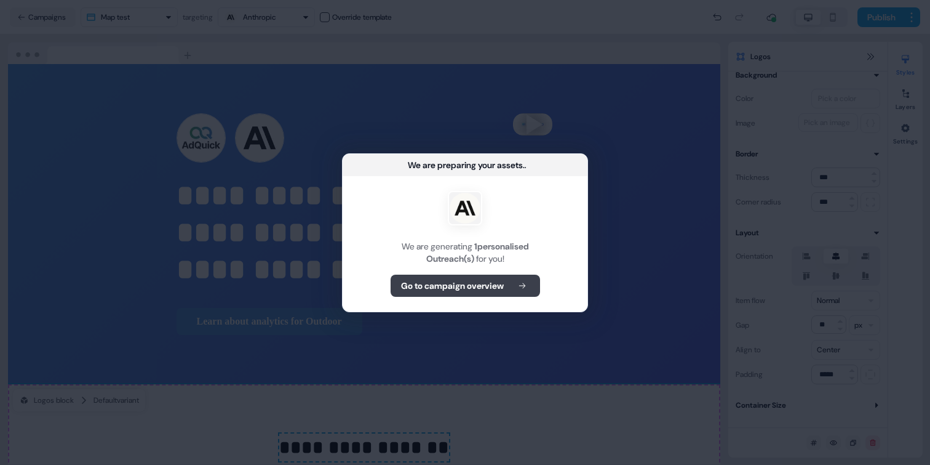
click at [490, 287] on b "Go to campaign overview" at bounding box center [452, 285] width 103 height 12
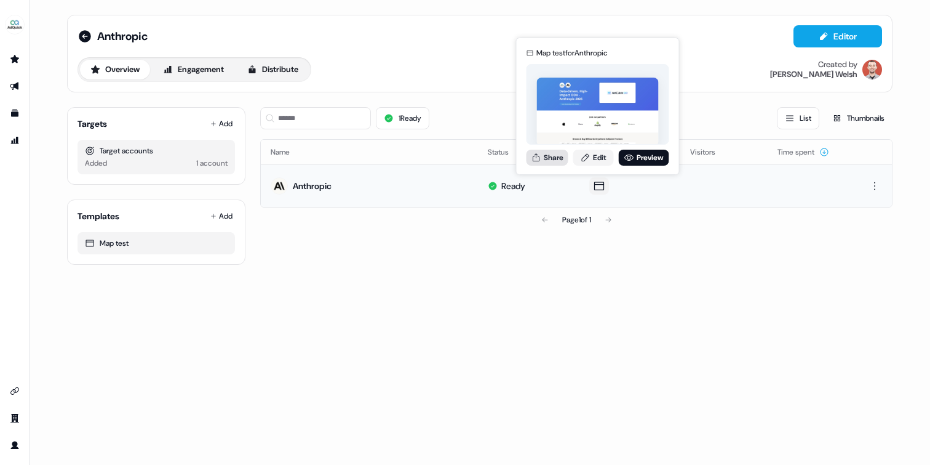
click at [541, 159] on button "Share" at bounding box center [548, 158] width 42 height 16
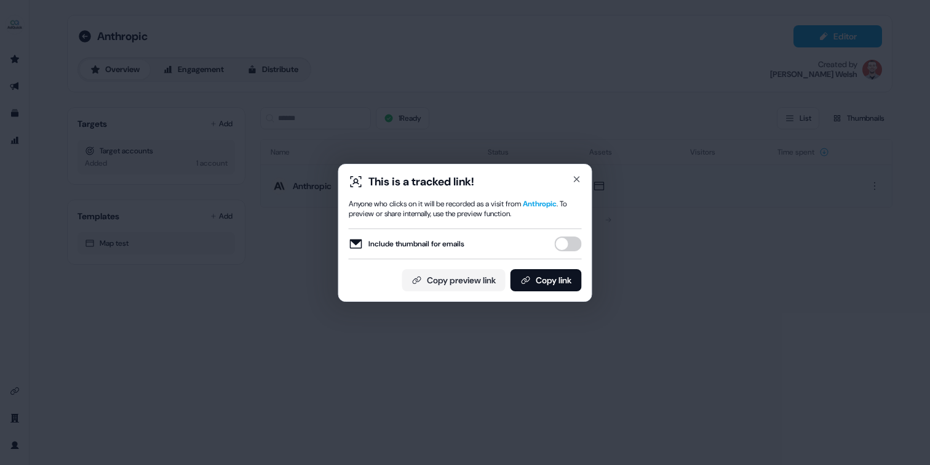
click at [570, 245] on button "Include thumbnail for emails" at bounding box center [568, 243] width 27 height 15
click at [557, 280] on button "Copy link" at bounding box center [546, 280] width 71 height 22
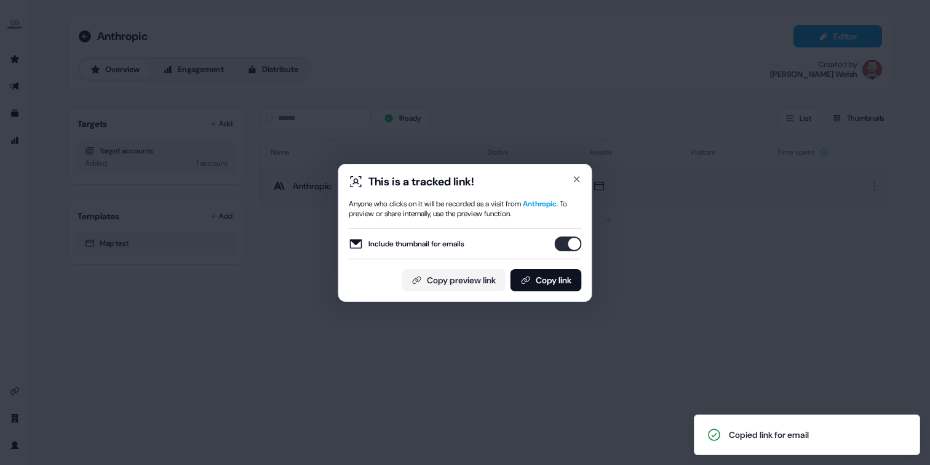
click at [569, 242] on button "Include thumbnail for emails" at bounding box center [568, 243] width 27 height 15
click at [572, 249] on button "Include thumbnail for emails" at bounding box center [568, 243] width 27 height 15
click at [545, 277] on button "Copy link" at bounding box center [546, 280] width 71 height 22
